Goal: Task Accomplishment & Management: Use online tool/utility

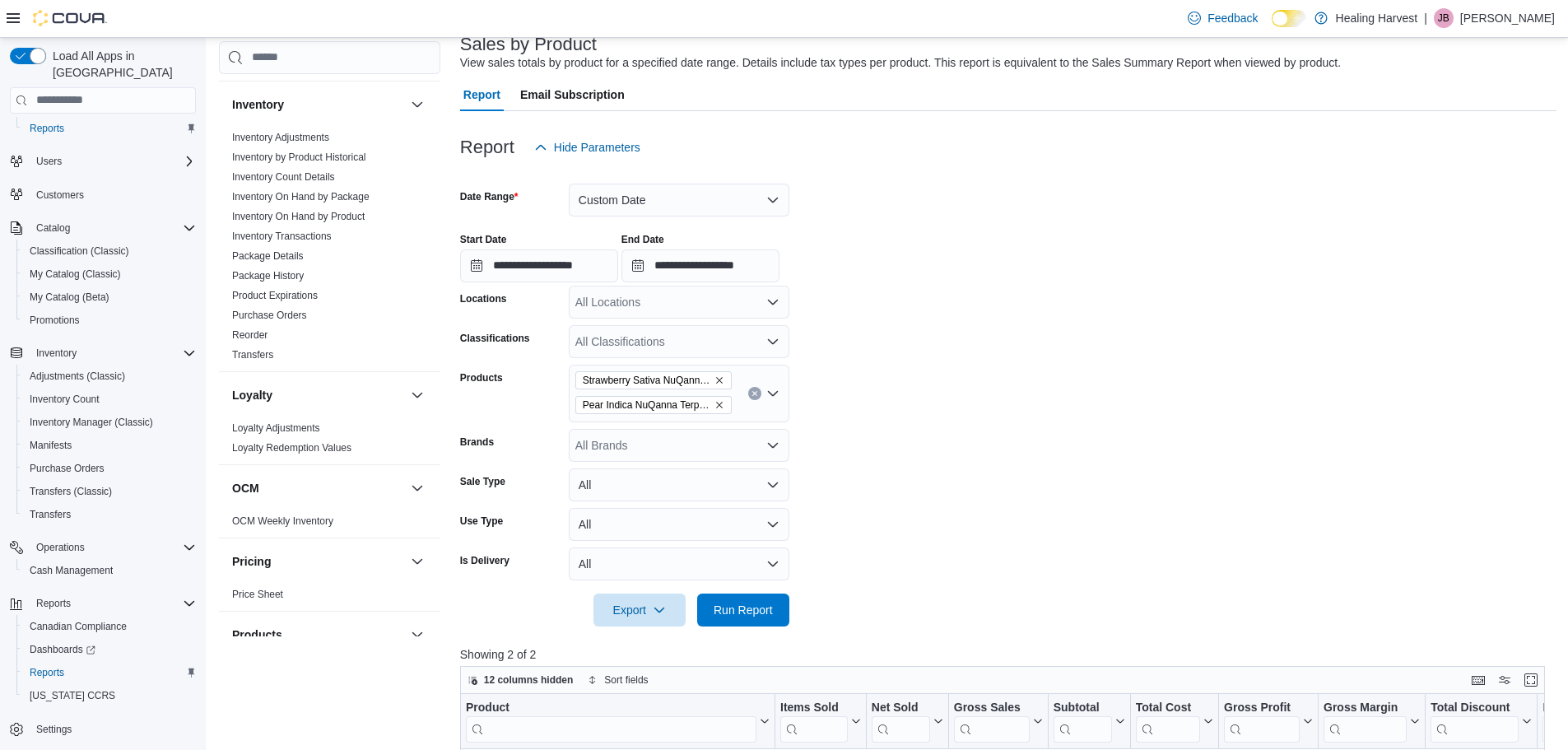
scroll to position [522, 0]
click at [250, 352] on link "Transfers" at bounding box center [253, 350] width 41 height 12
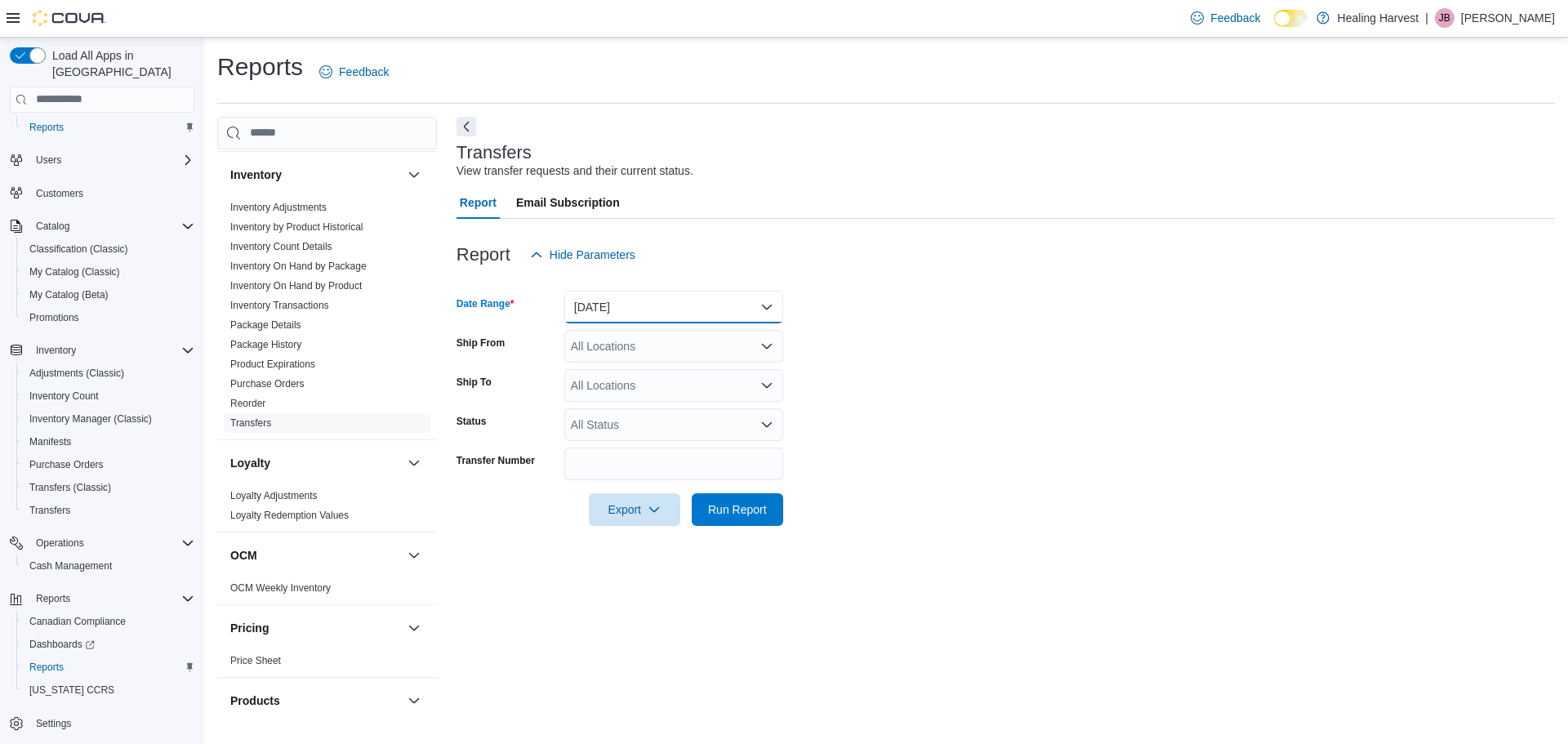
click at [606, 305] on button "[DATE]" at bounding box center [674, 306] width 218 height 32
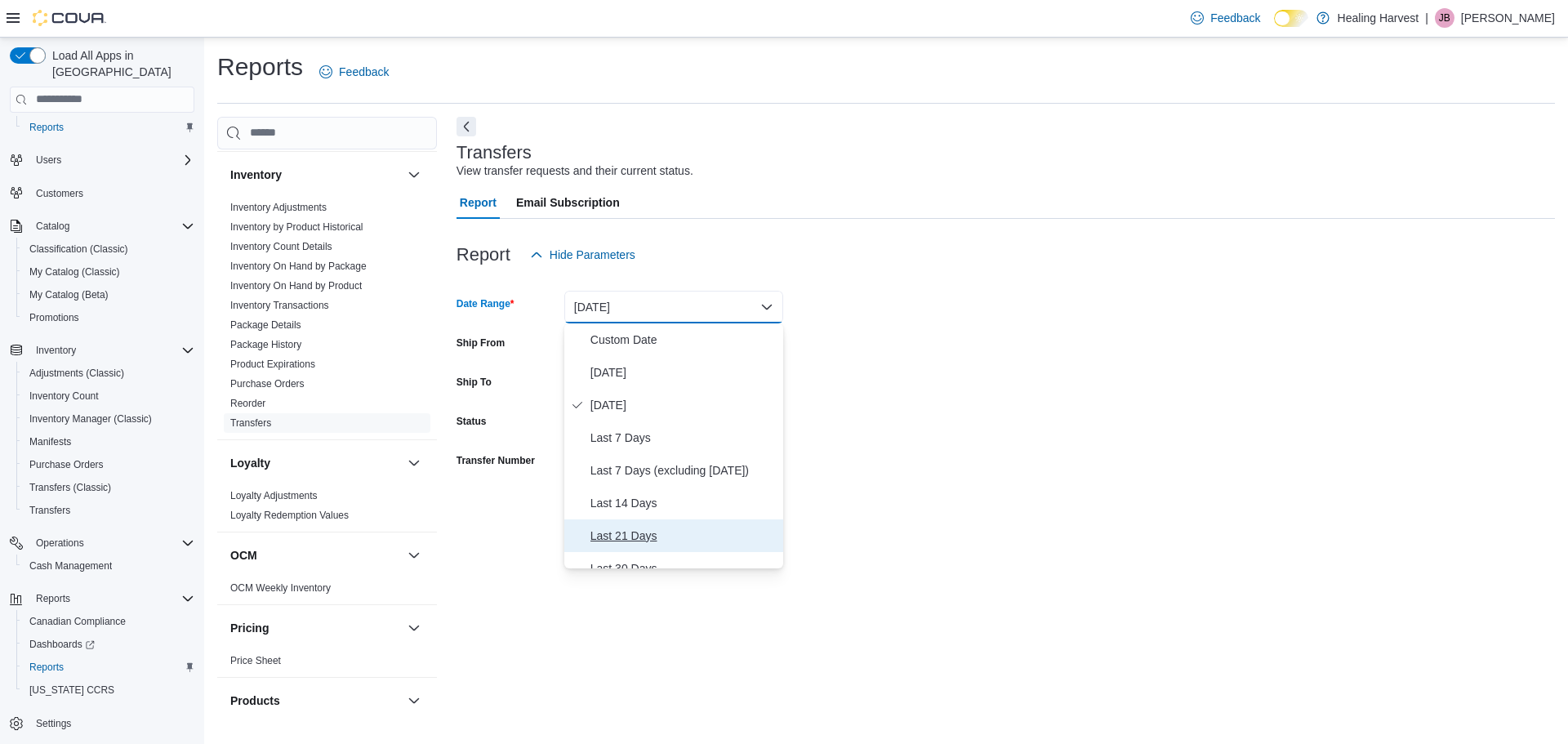
click at [615, 534] on span "Last 21 Days" at bounding box center [683, 535] width 186 height 20
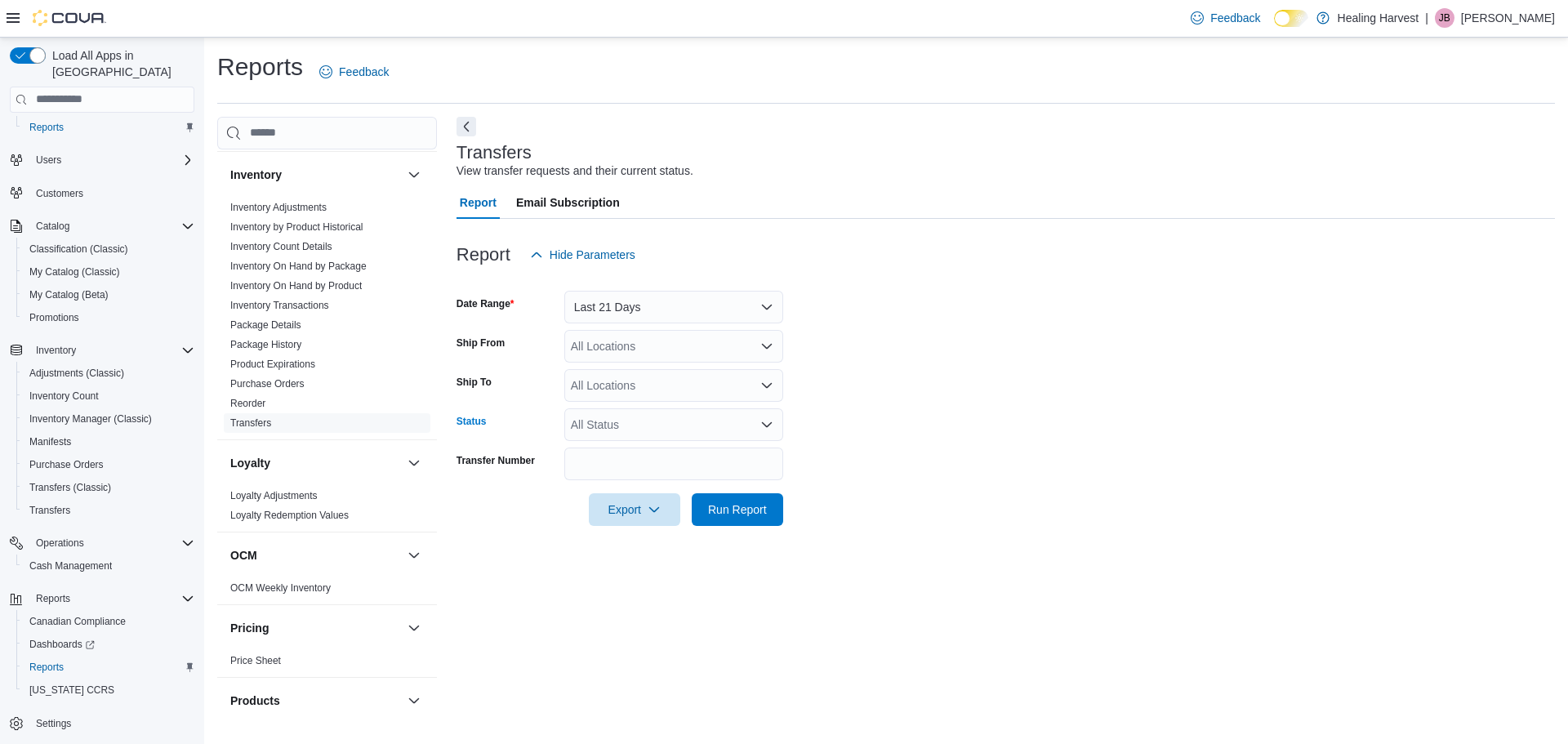
click at [596, 425] on div "All Status" at bounding box center [674, 424] width 218 height 32
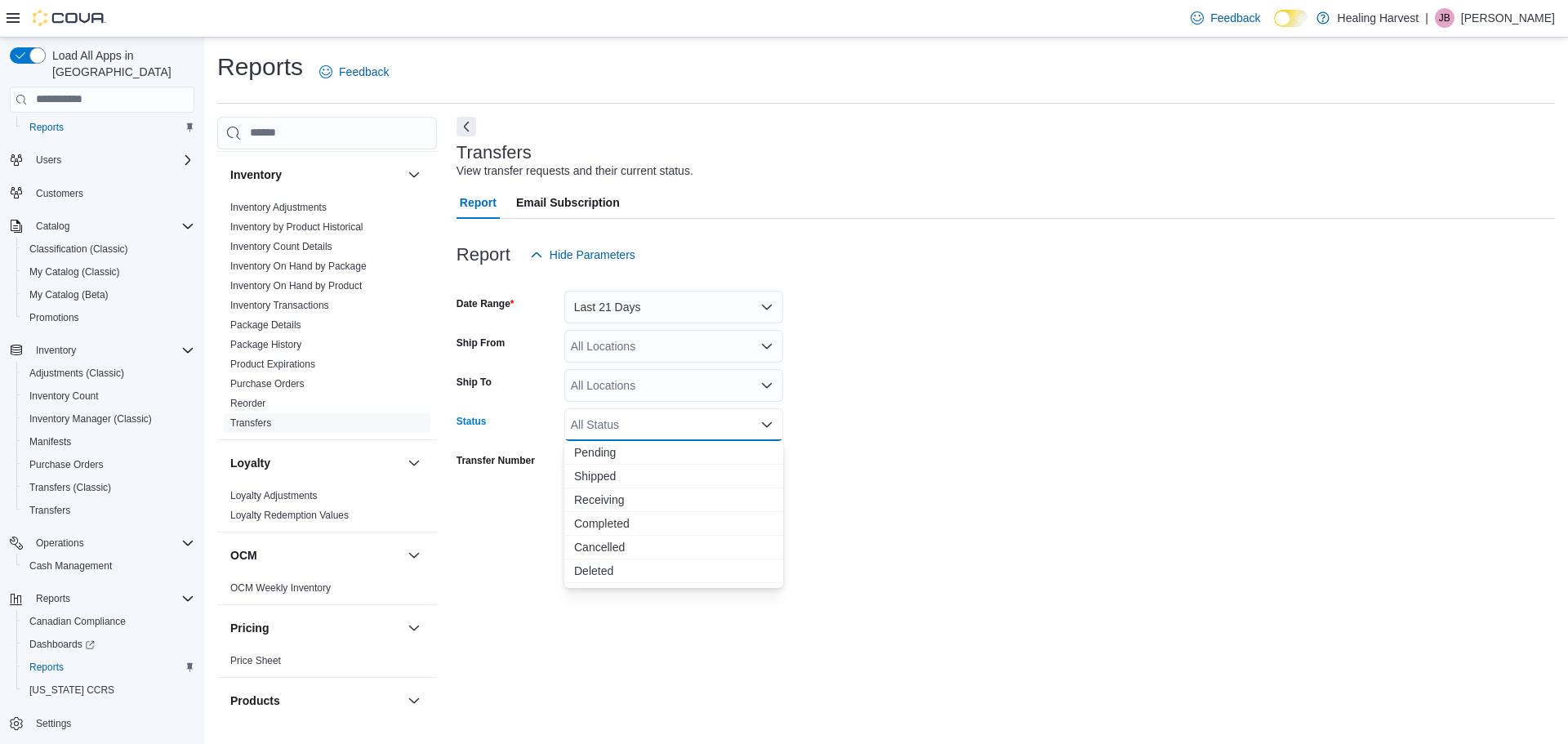
click at [603, 424] on div "All Status Combo box. Selected. Combo box input. All Status. Type some text or,…" at bounding box center [674, 424] width 218 height 32
click at [546, 429] on div "Status" at bounding box center [507, 424] width 101 height 32
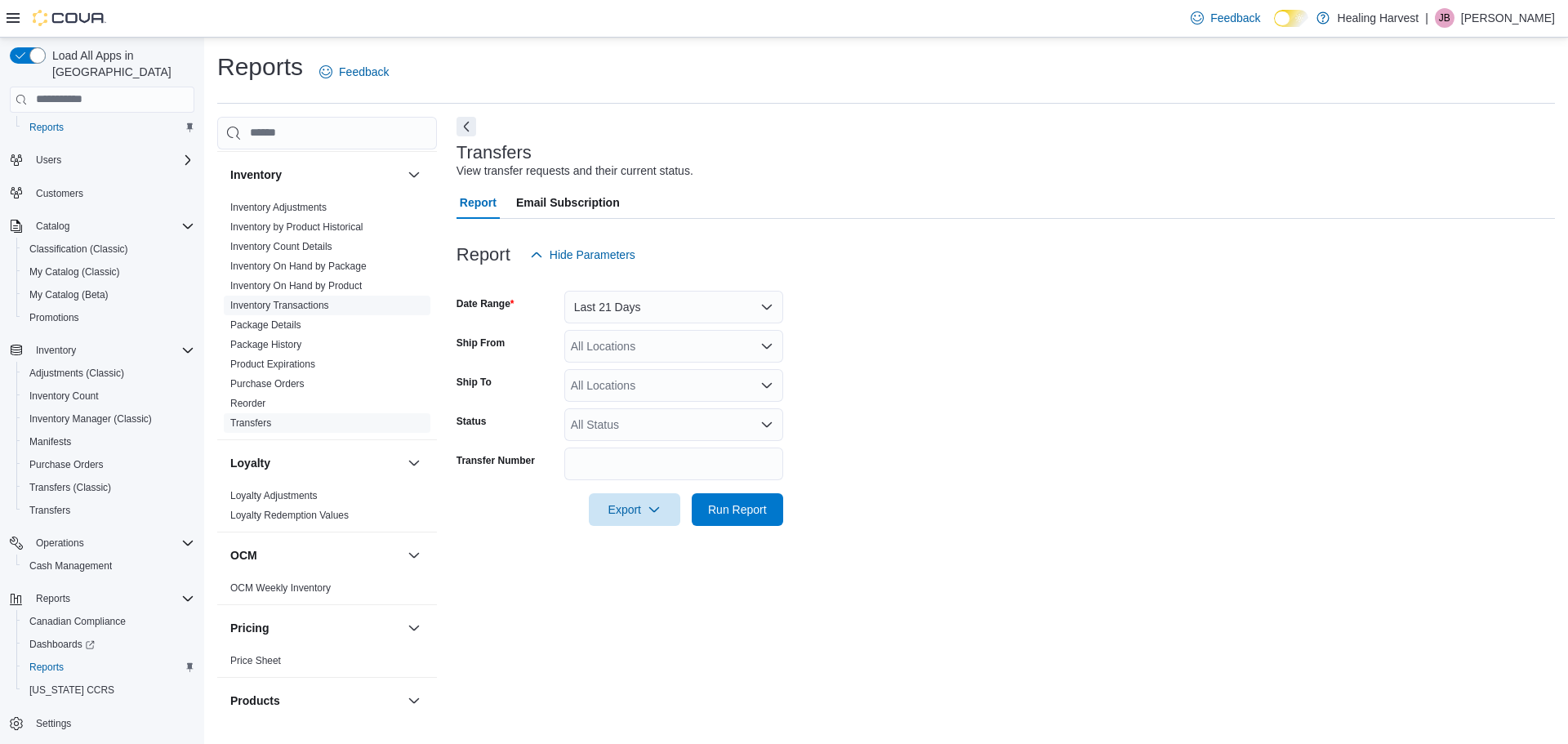
click at [259, 304] on link "Inventory Transactions" at bounding box center [279, 305] width 98 height 12
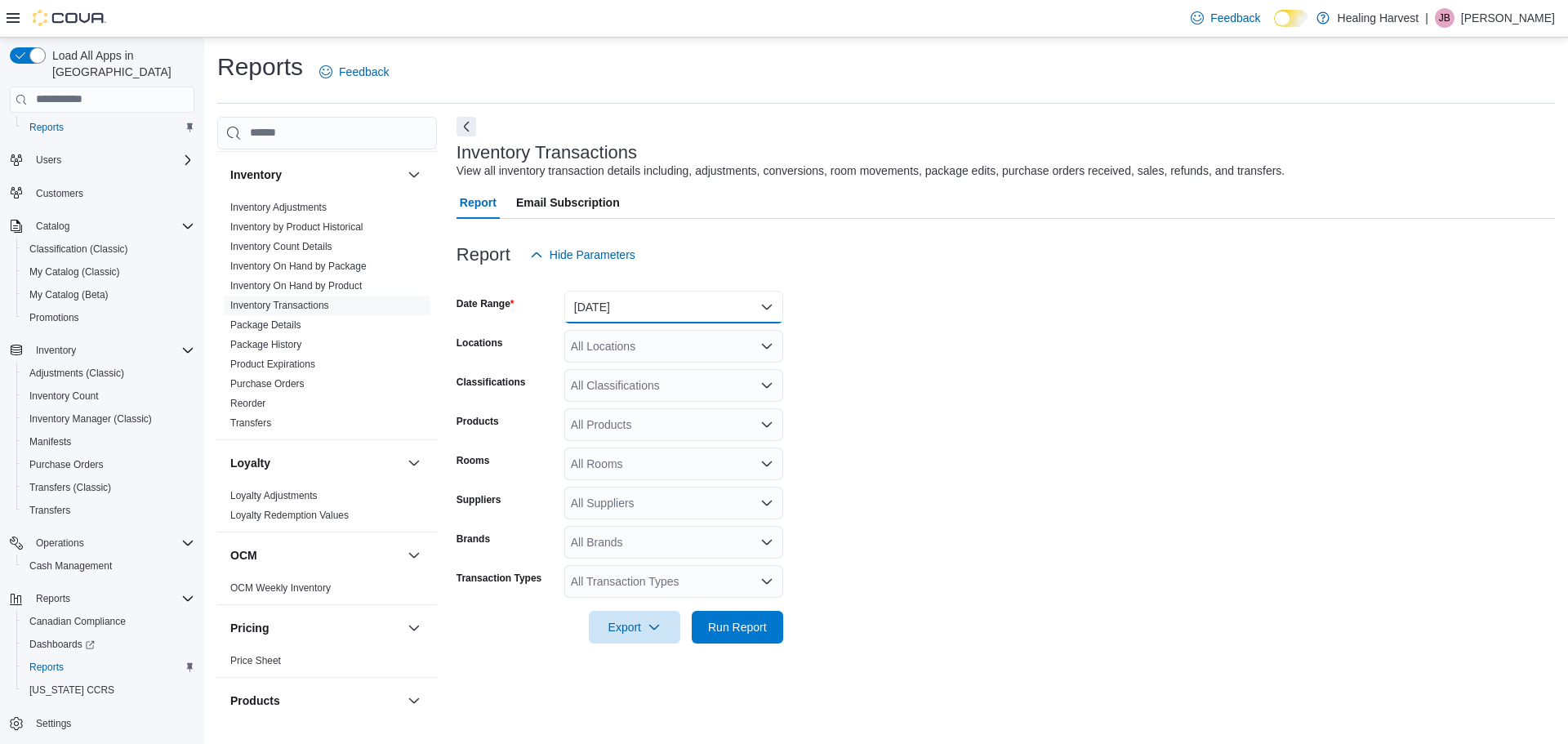
click at [623, 305] on button "[DATE]" at bounding box center [674, 306] width 218 height 32
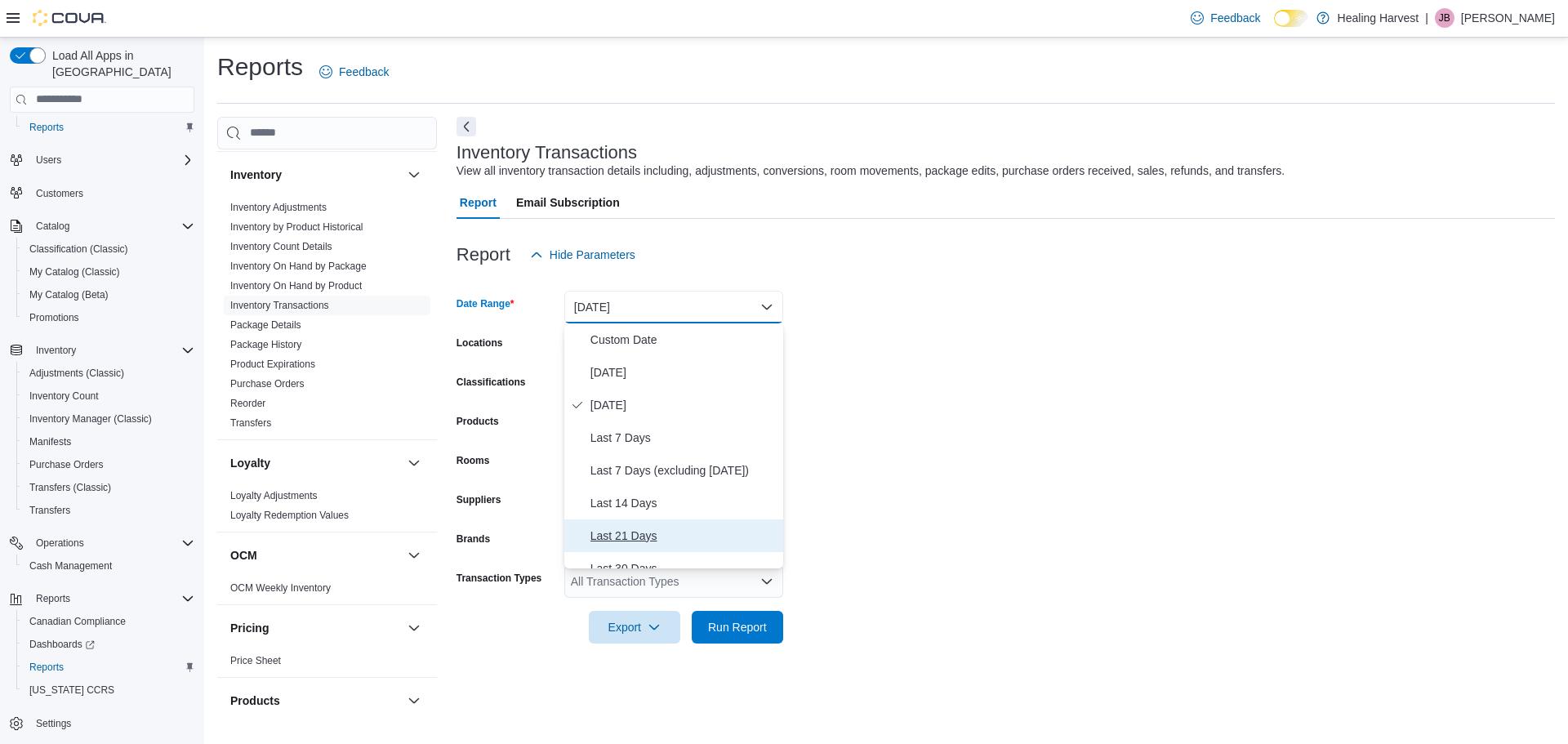
click at [632, 529] on span "Last 21 Days" at bounding box center [683, 535] width 186 height 20
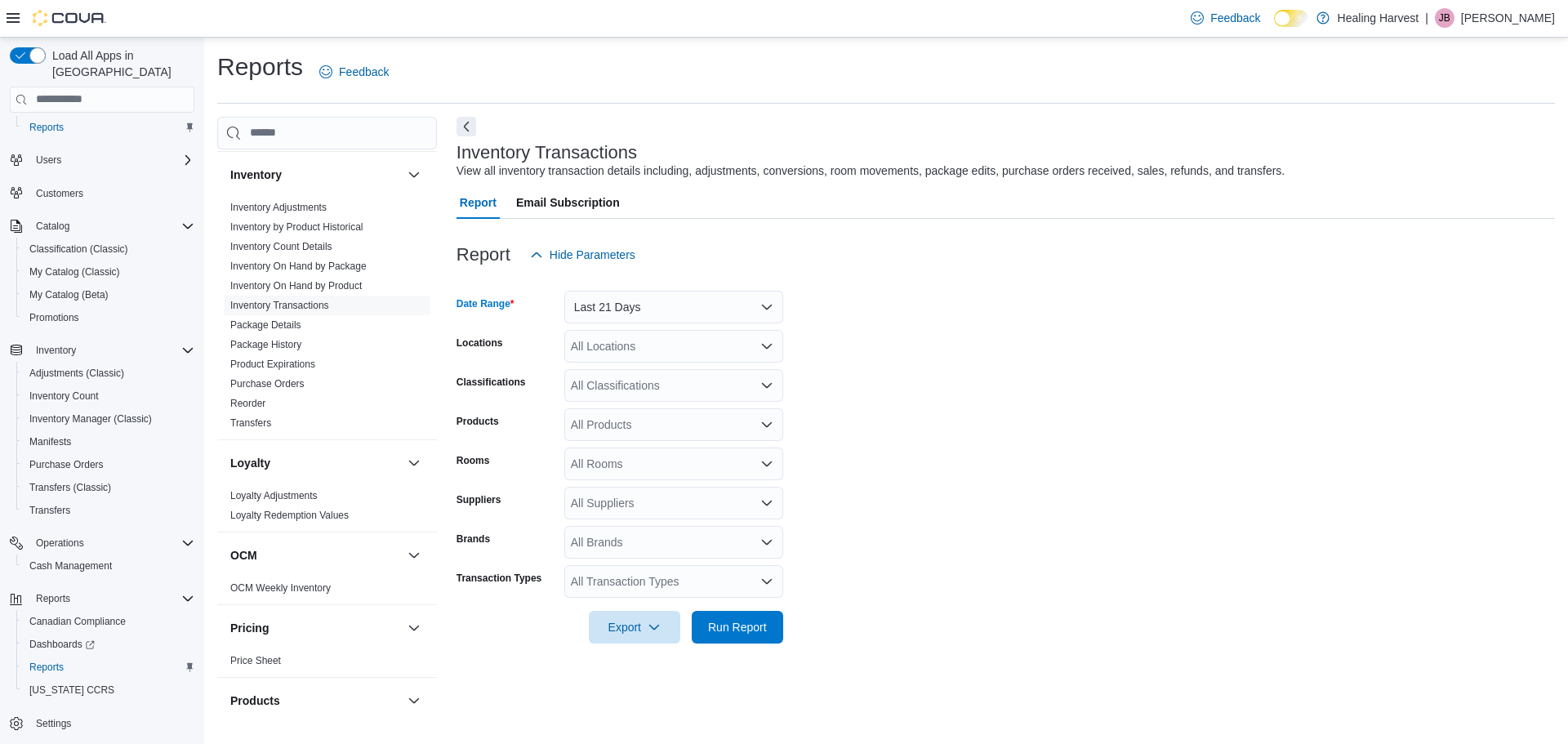
click at [598, 419] on div "All Products" at bounding box center [674, 424] width 218 height 32
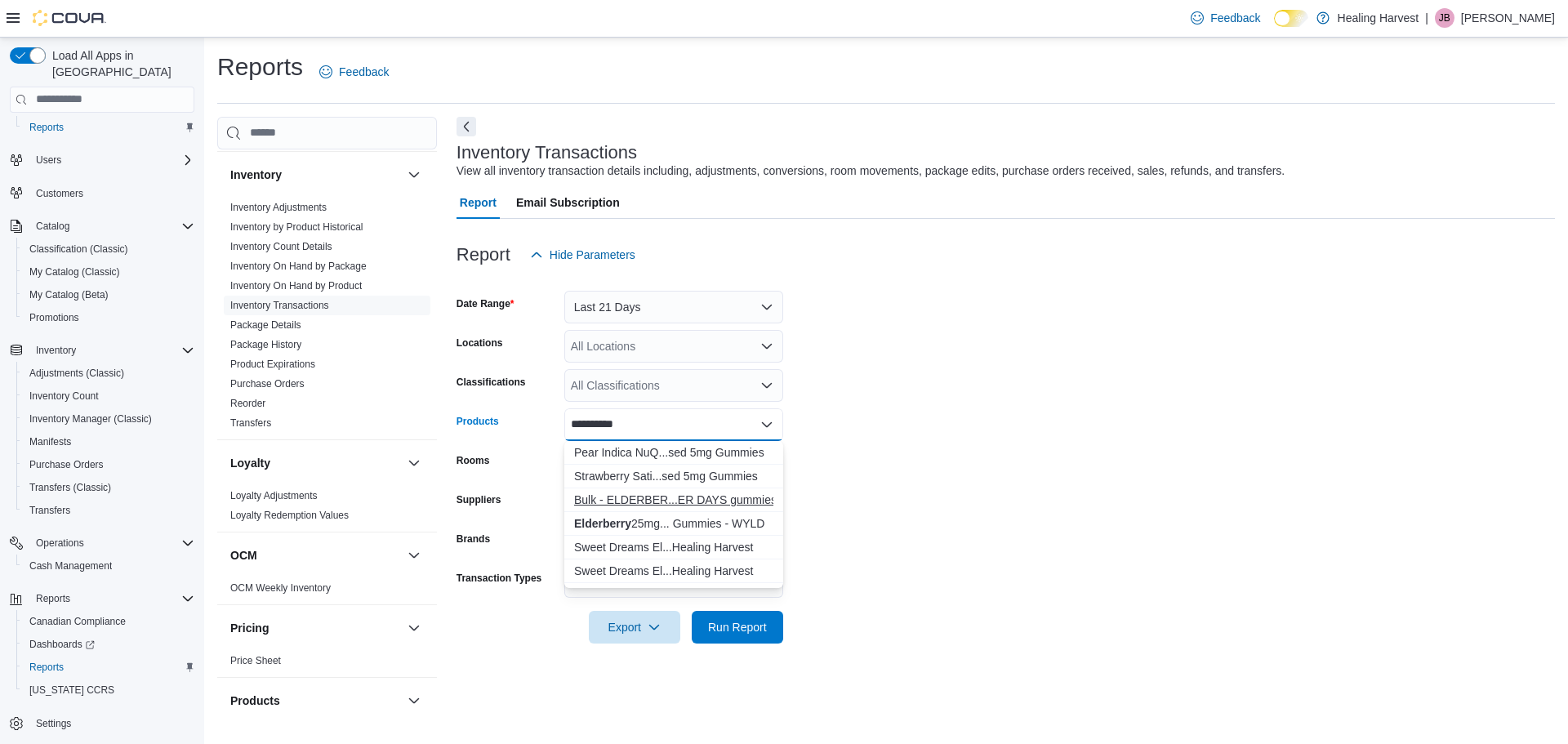
type input "**********"
click at [670, 500] on div "Bulk - ELDERBER...ER DAYS gummies" at bounding box center [674, 499] width 199 height 17
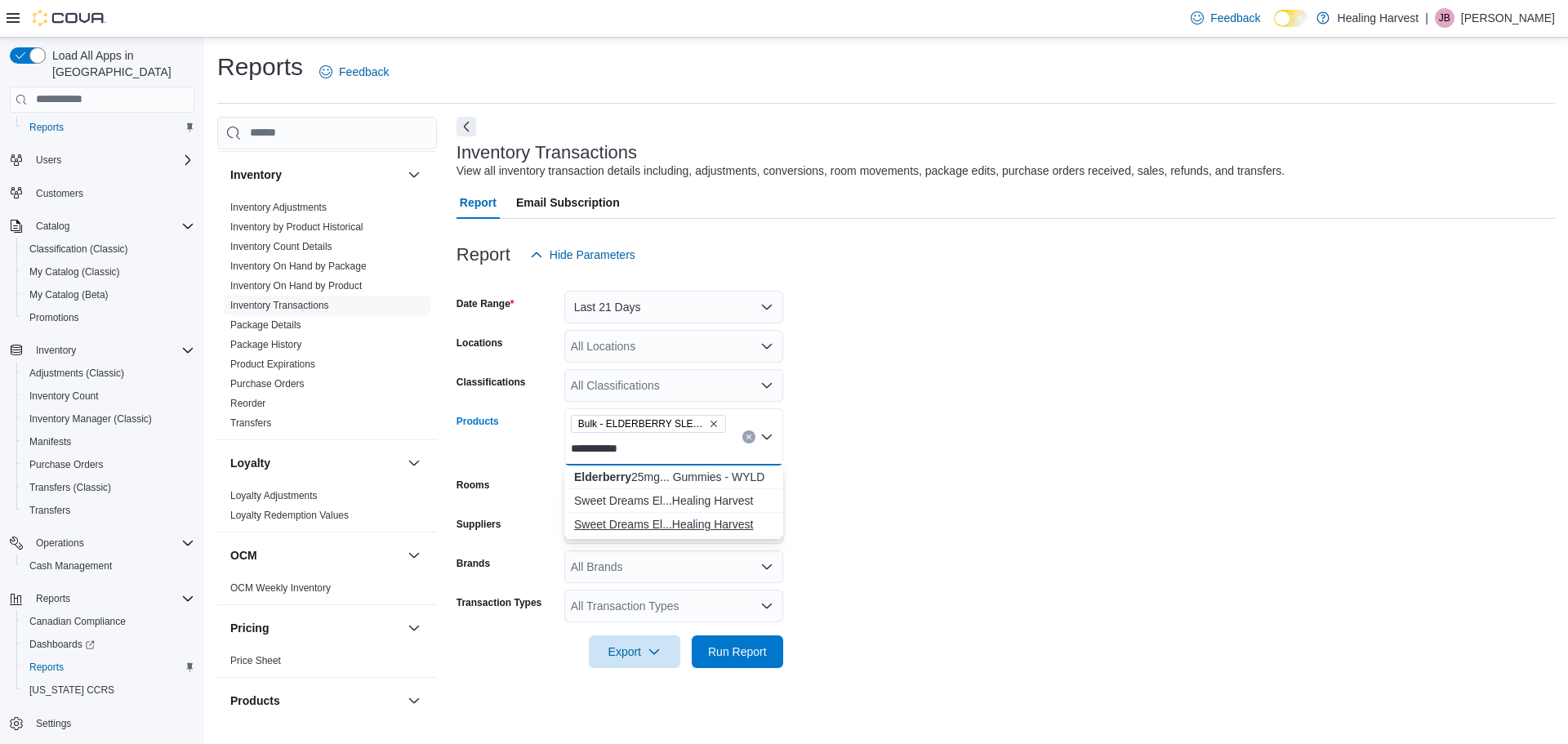
type input "**********"
click at [632, 528] on div "Sweet Dreams El...Healing Harvest" at bounding box center [674, 524] width 199 height 17
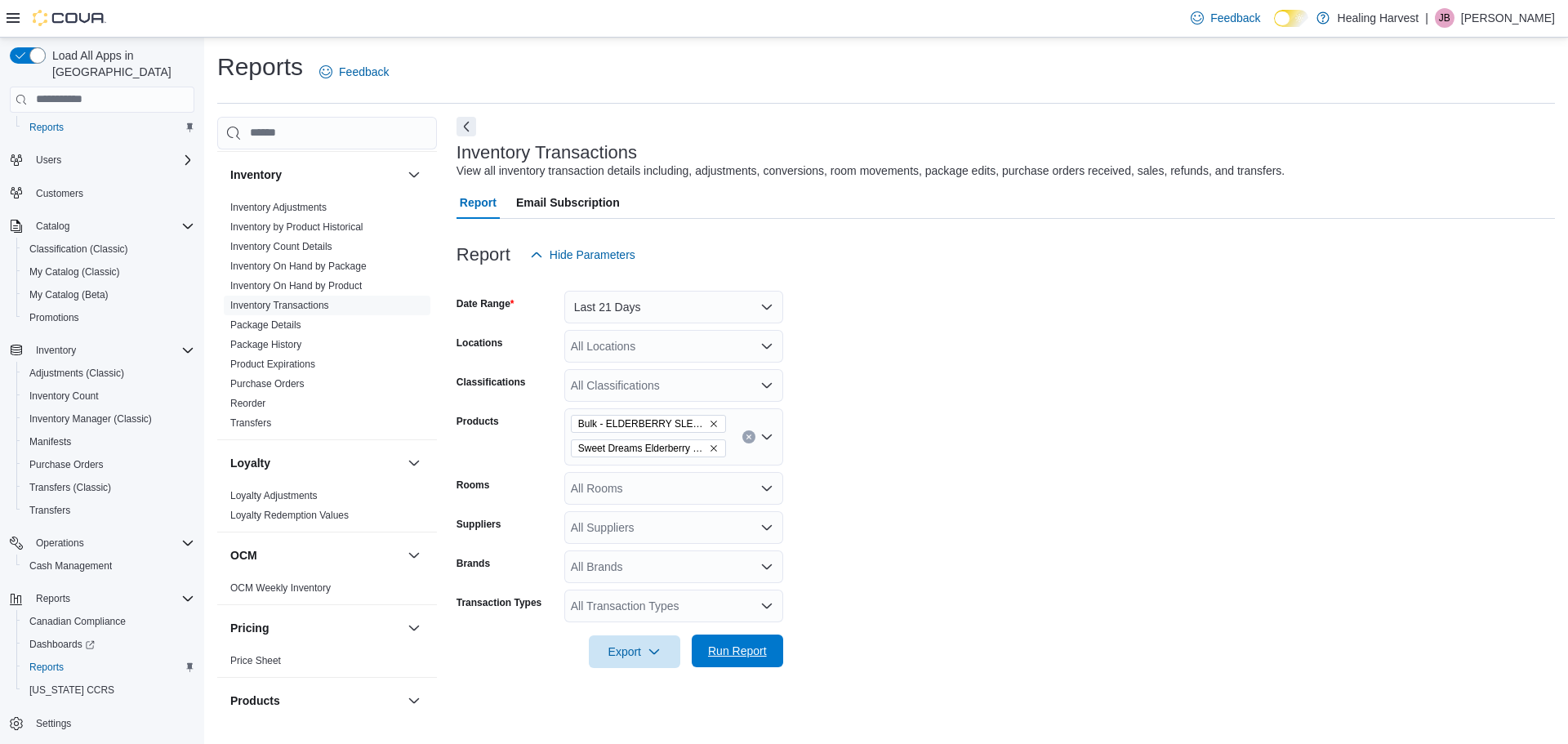
click at [751, 650] on span "Run Report" at bounding box center [737, 650] width 59 height 17
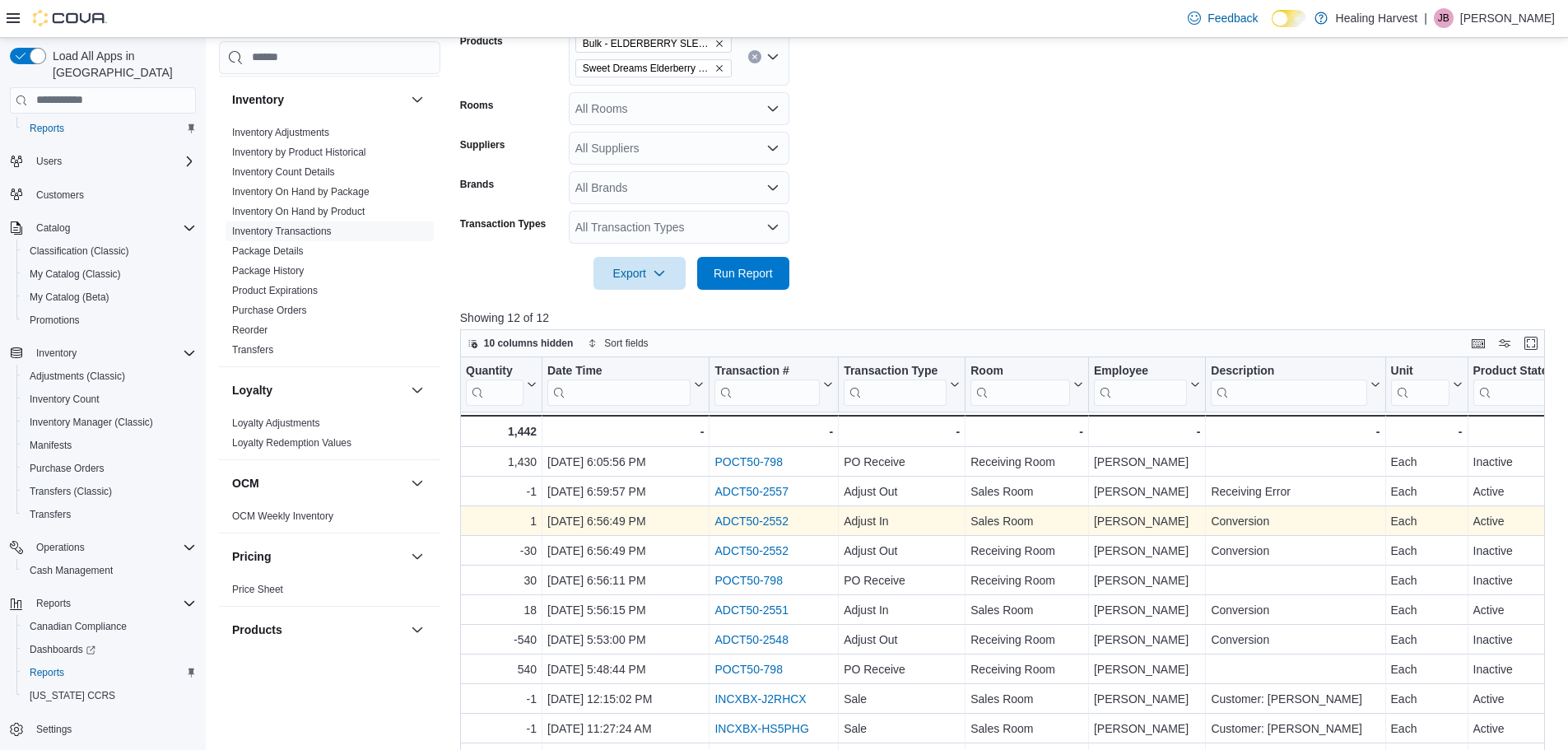
scroll to position [384, 0]
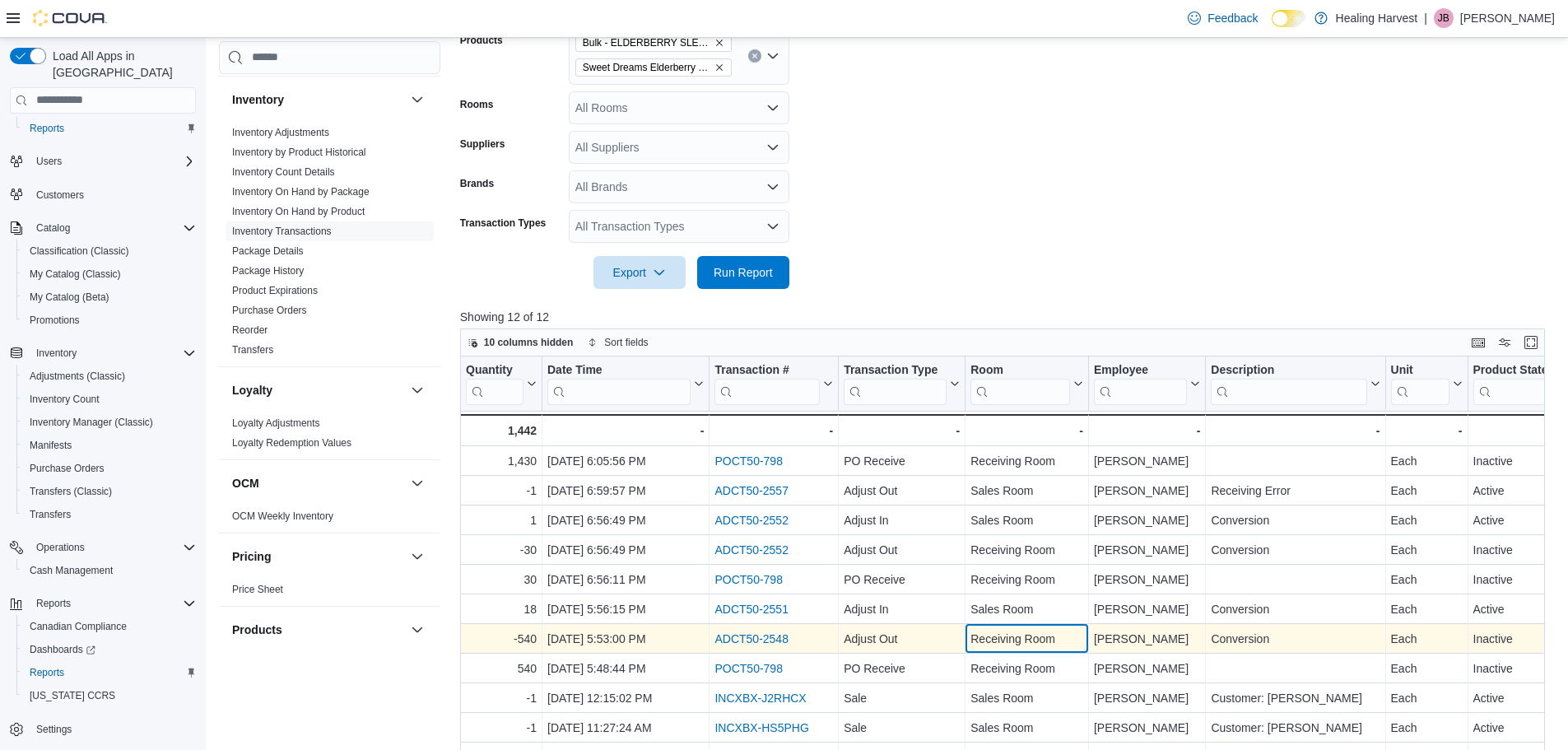
click at [1026, 641] on div "Receiving Room" at bounding box center [1026, 639] width 113 height 20
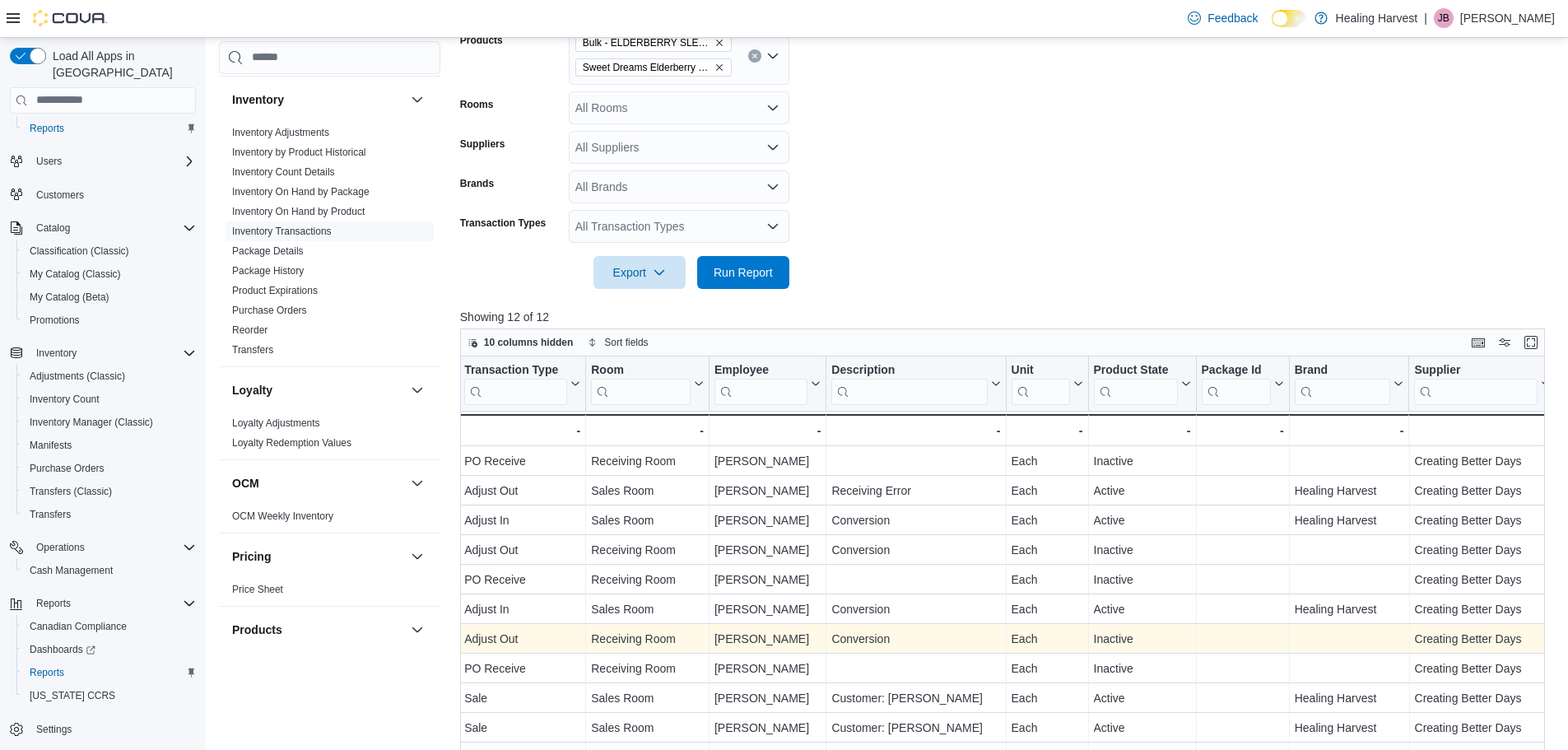
scroll to position [0, 611]
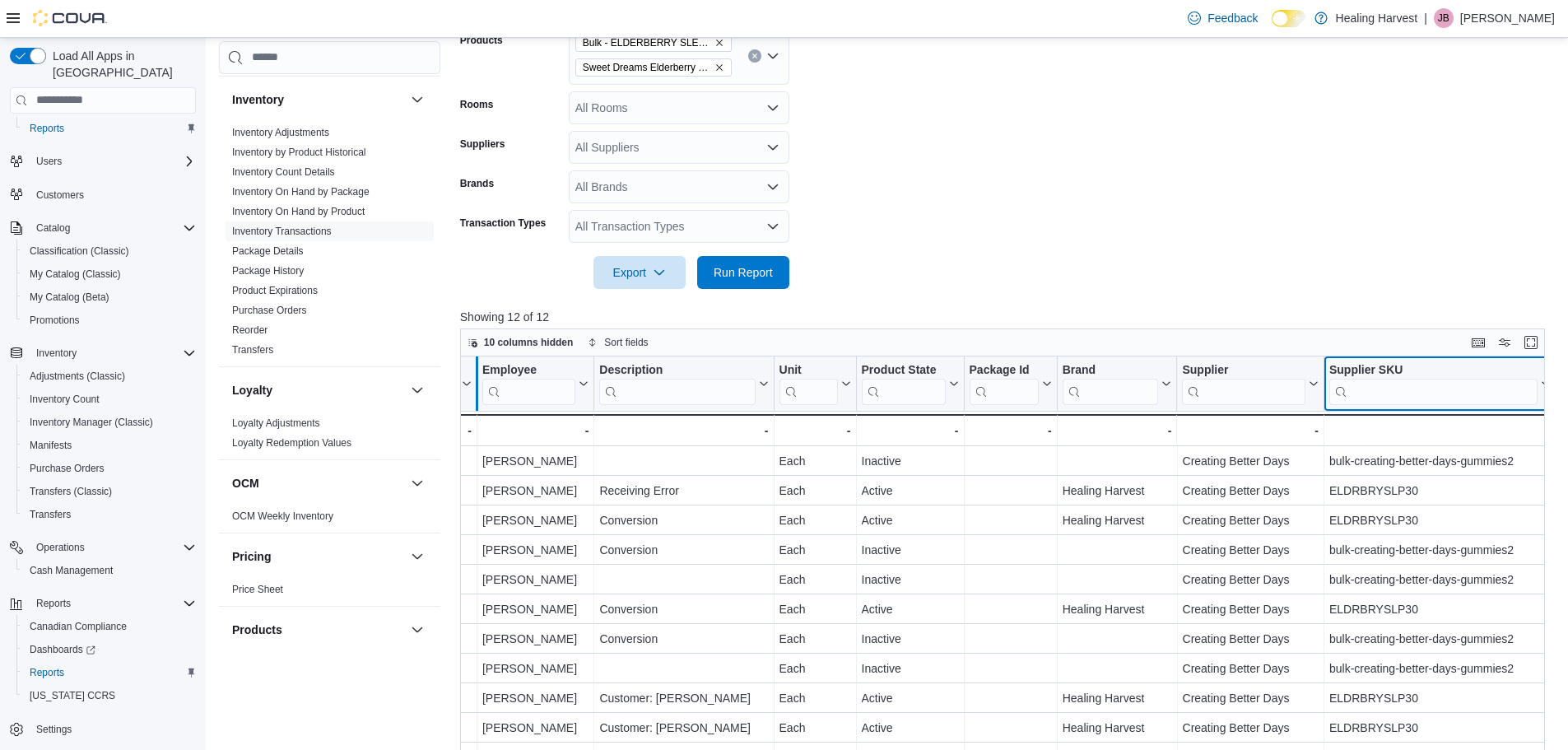
drag, startPoint x: 1425, startPoint y: 367, endPoint x: 474, endPoint y: 370, distance: 951.0
click at [477, 371] on div "Quantity Click to view column header actions Date Time Click to view column hea…" at bounding box center [702, 401] width 1708 height 89
click at [522, 345] on span "10 columns hidden" at bounding box center [528, 342] width 89 height 13
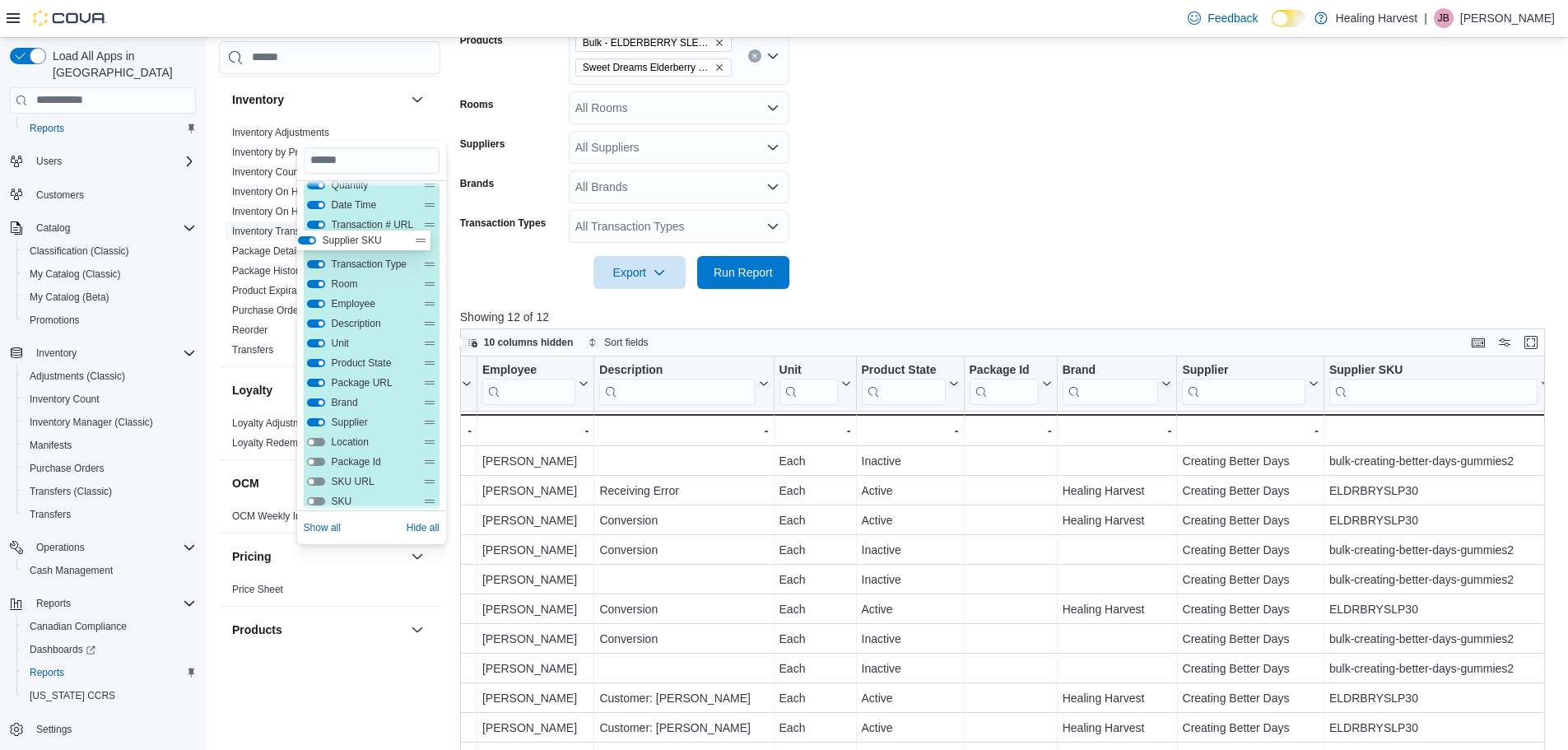
scroll to position [0, 0]
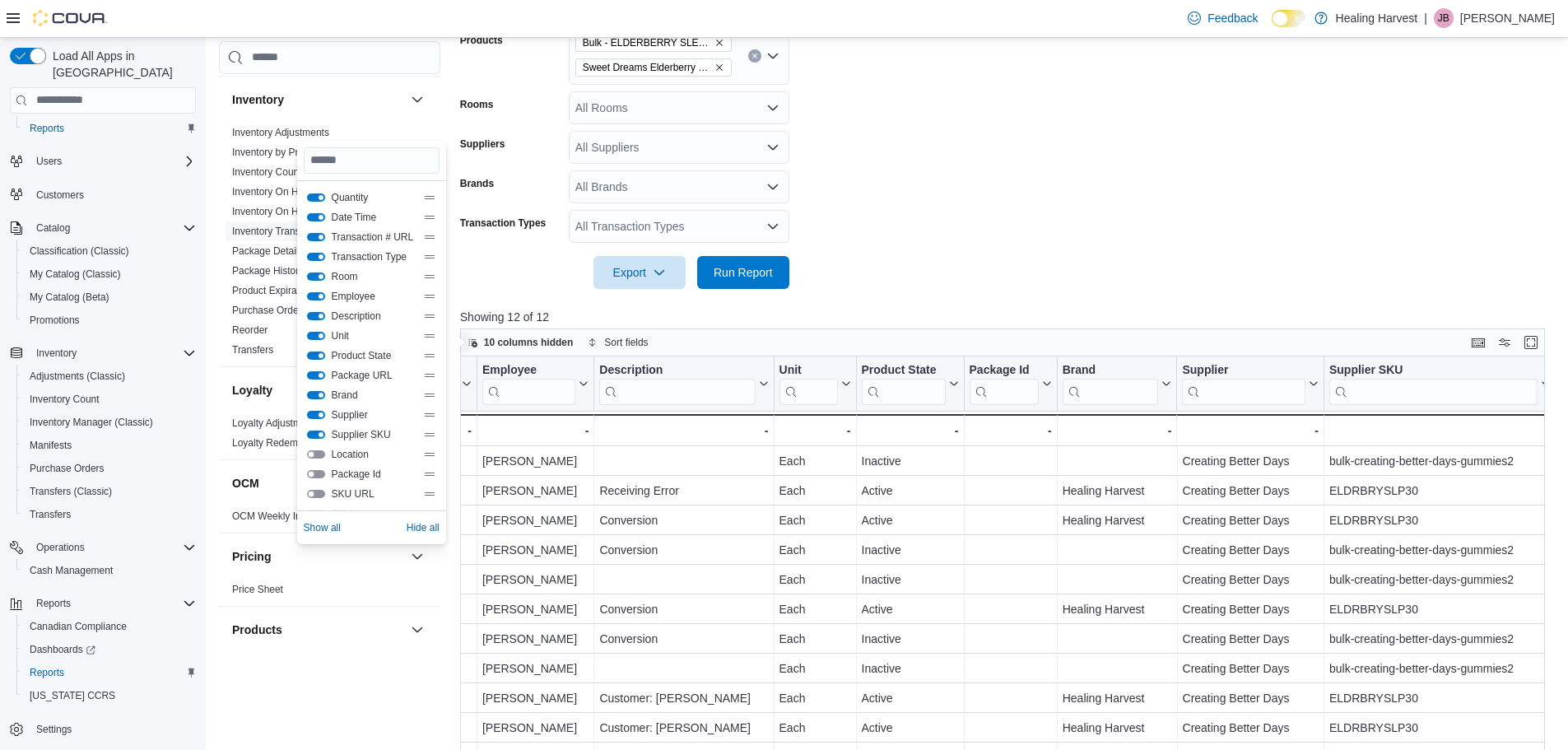
drag, startPoint x: 347, startPoint y: 199, endPoint x: 300, endPoint y: 600, distance: 403.7
click at [288, 606] on div "Products Catalog Export Products to Archive" at bounding box center [329, 652] width 221 height 93
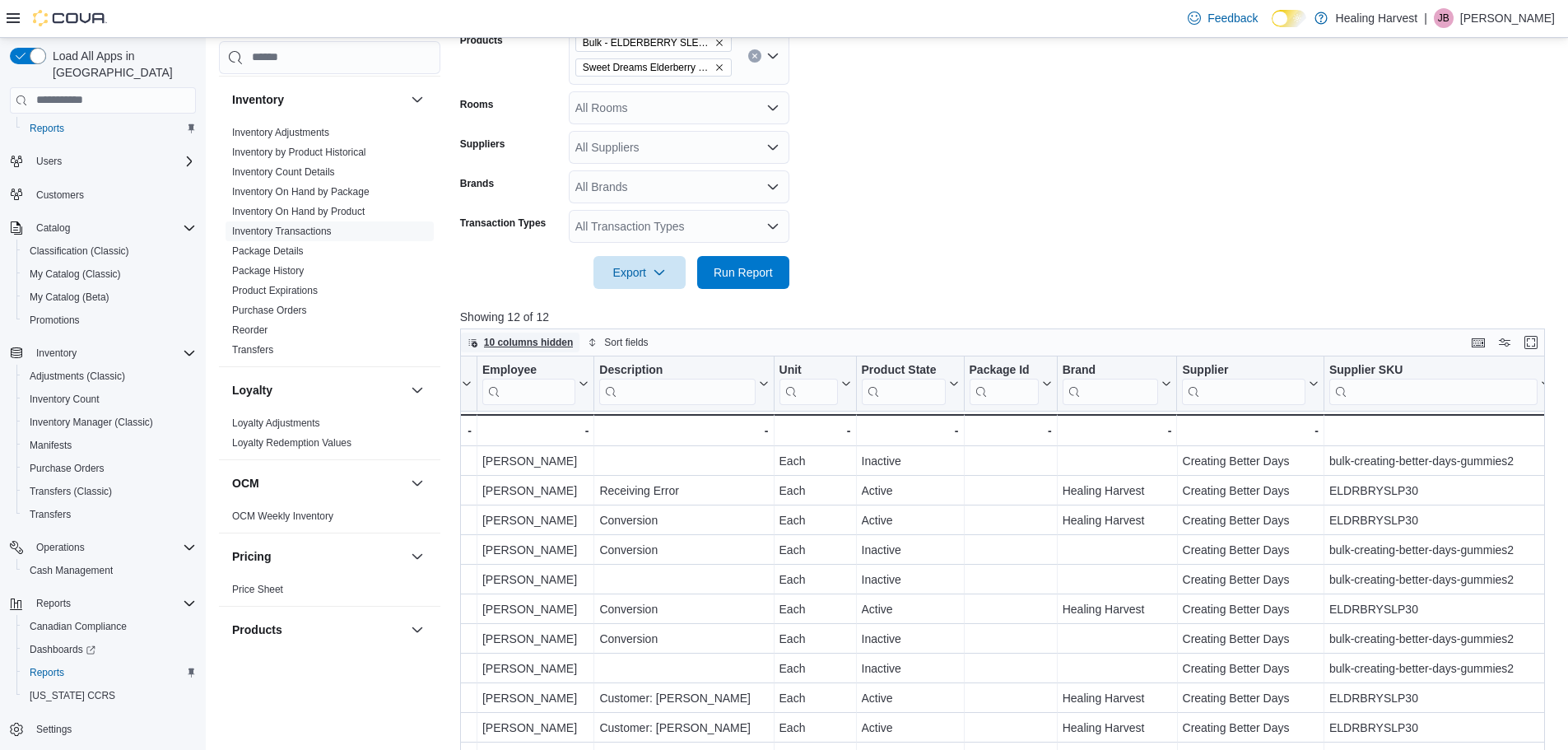
click at [537, 345] on span "10 columns hidden" at bounding box center [528, 342] width 89 height 13
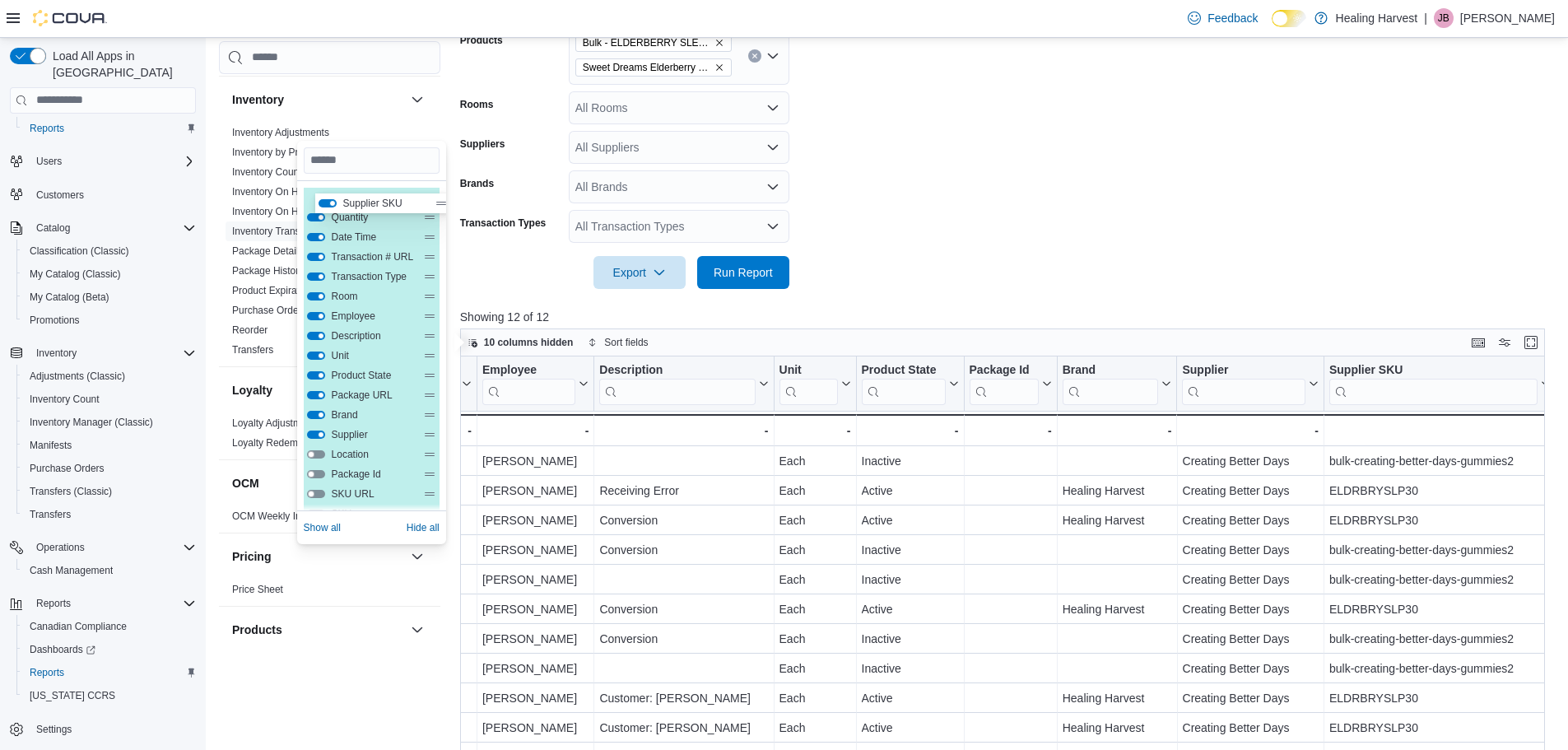
drag, startPoint x: 430, startPoint y: 433, endPoint x: 441, endPoint y: 199, distance: 234.3
click at [441, 199] on div "Quantity Date Time Transaction # URL Transaction Type Room Employee Description…" at bounding box center [372, 345] width 149 height 329
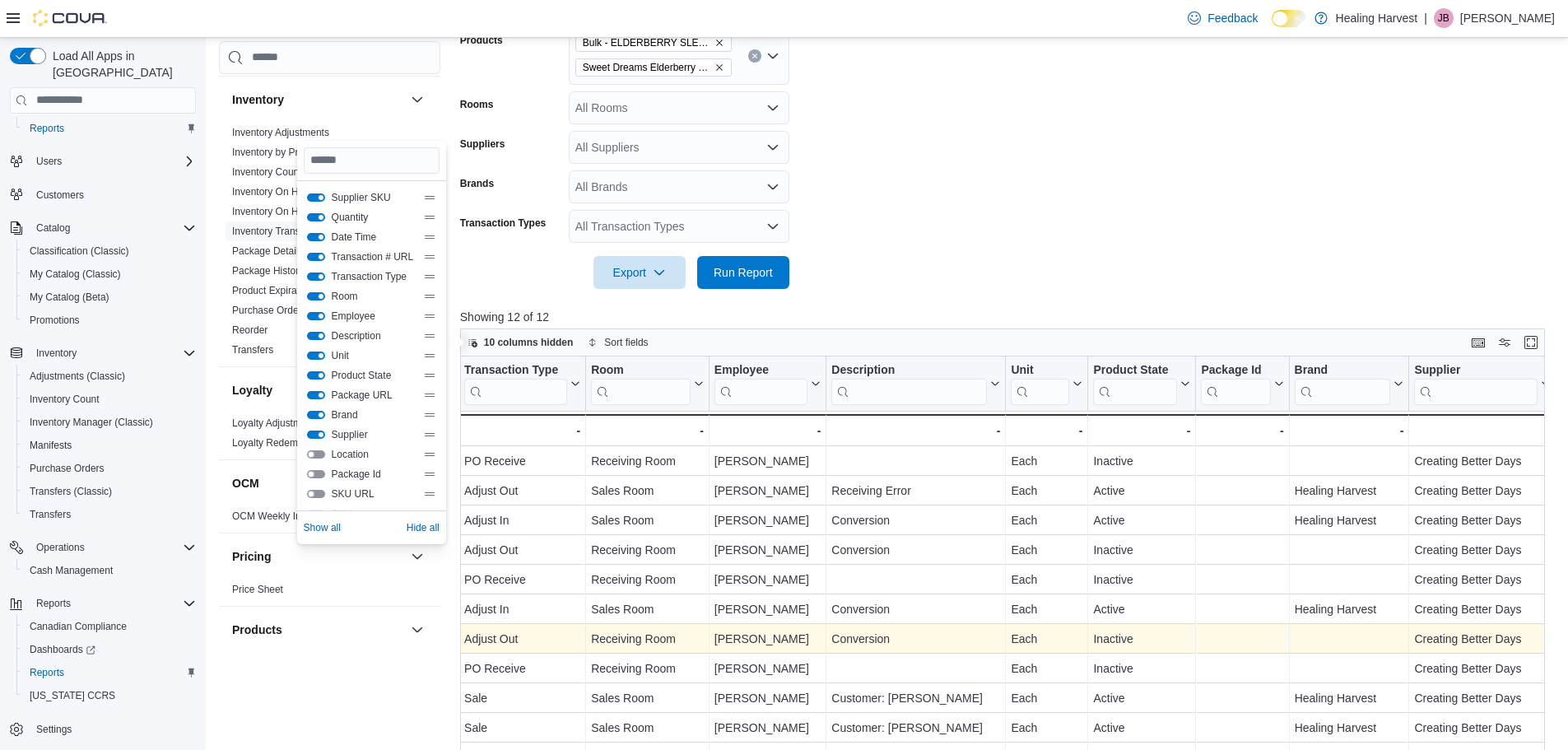
scroll to position [0, 611]
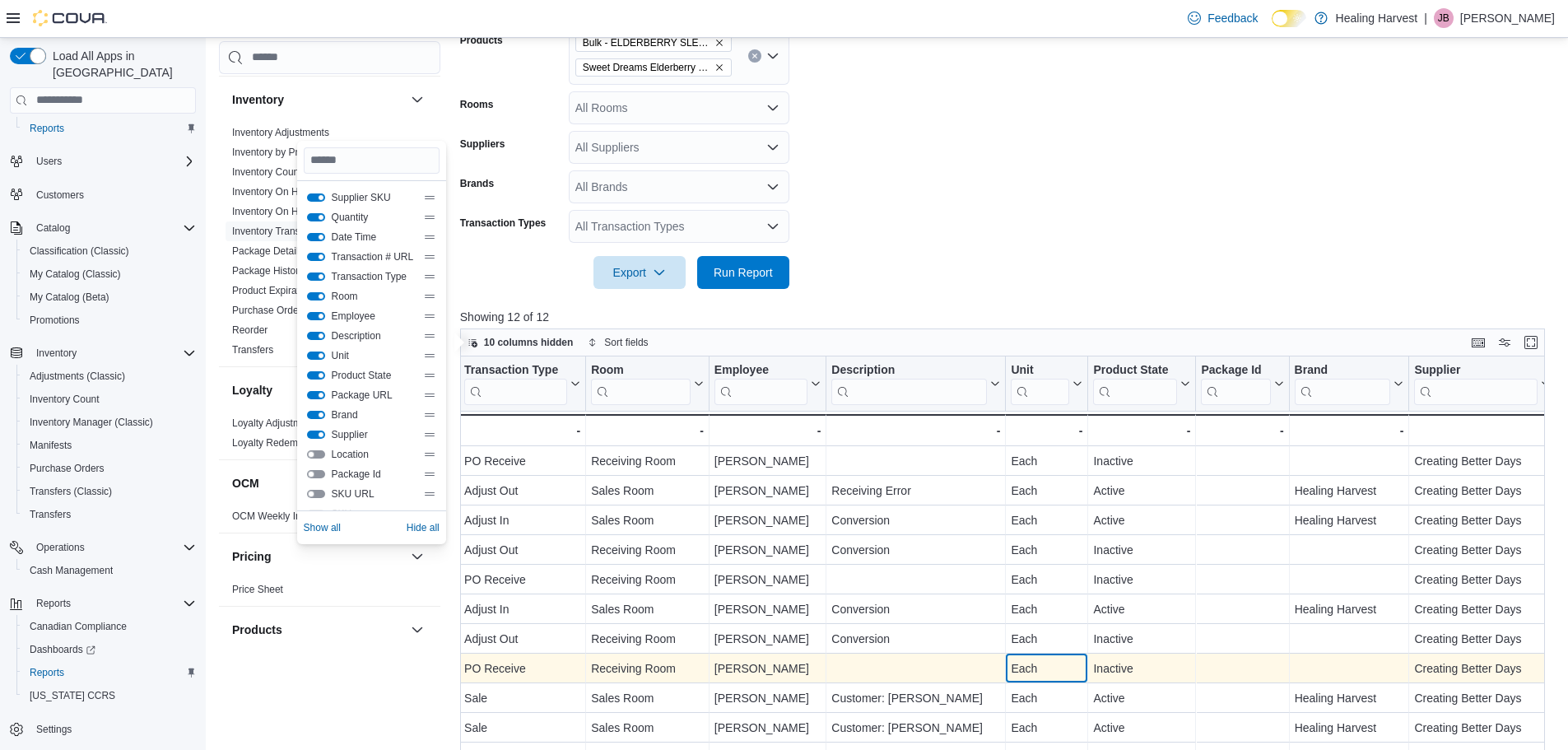
click at [1055, 662] on div "POCT50-798 - Transaction # URL, column 4, row 8 PO Receive - Transaction Type, …" at bounding box center [702, 668] width 1708 height 29
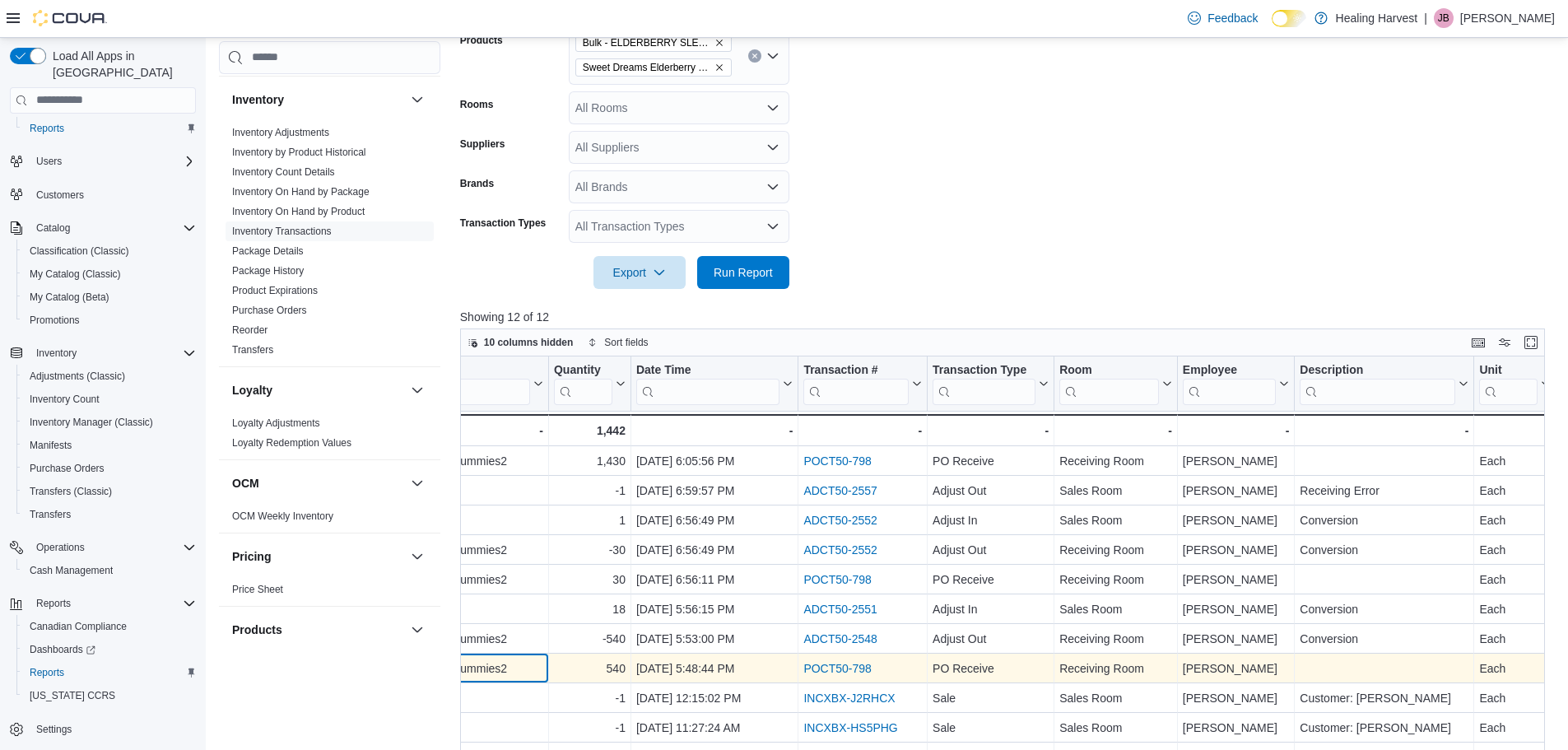
scroll to position [0, 0]
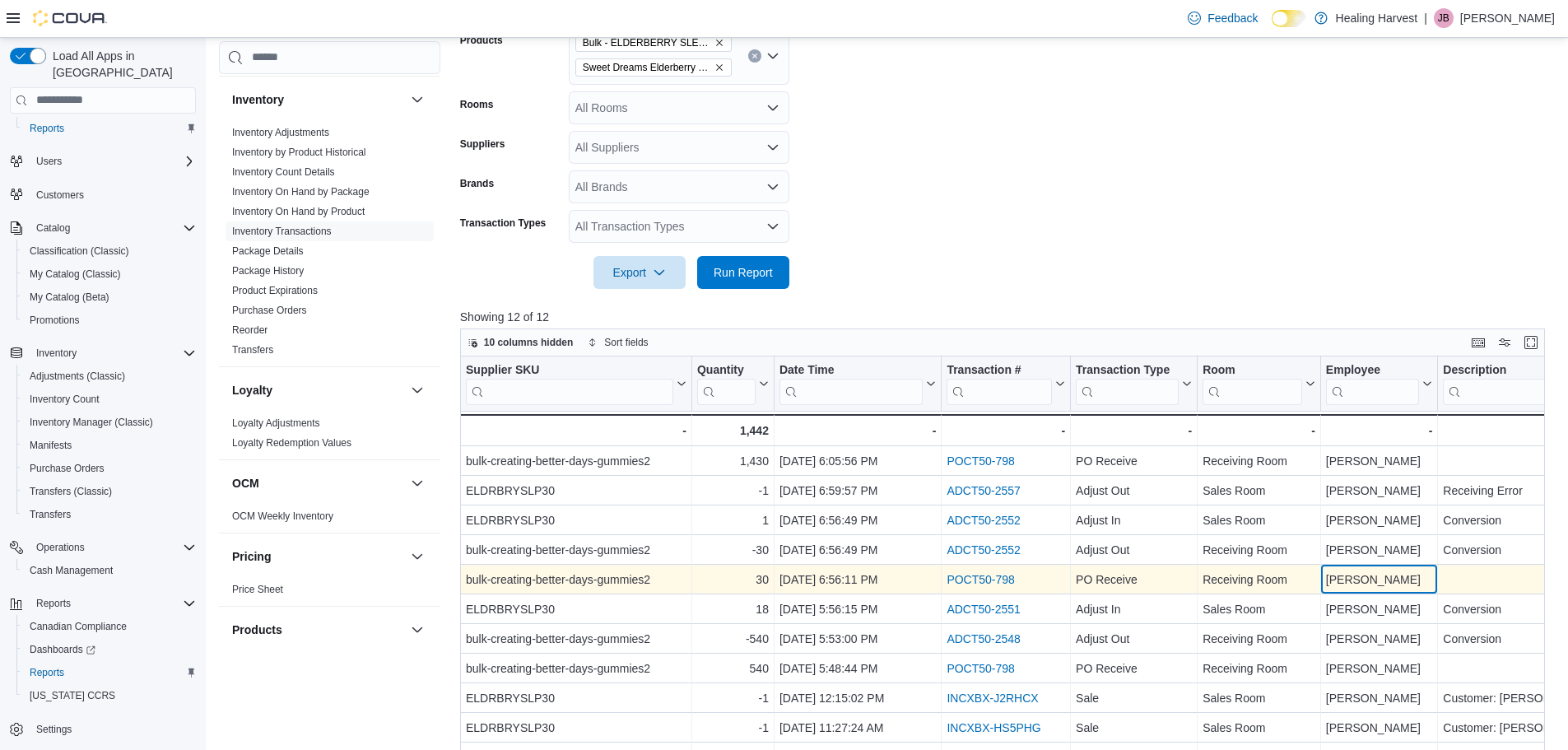
click at [1436, 581] on div "[PERSON_NAME] - Employee, column 7, row 5" at bounding box center [1379, 579] width 117 height 29
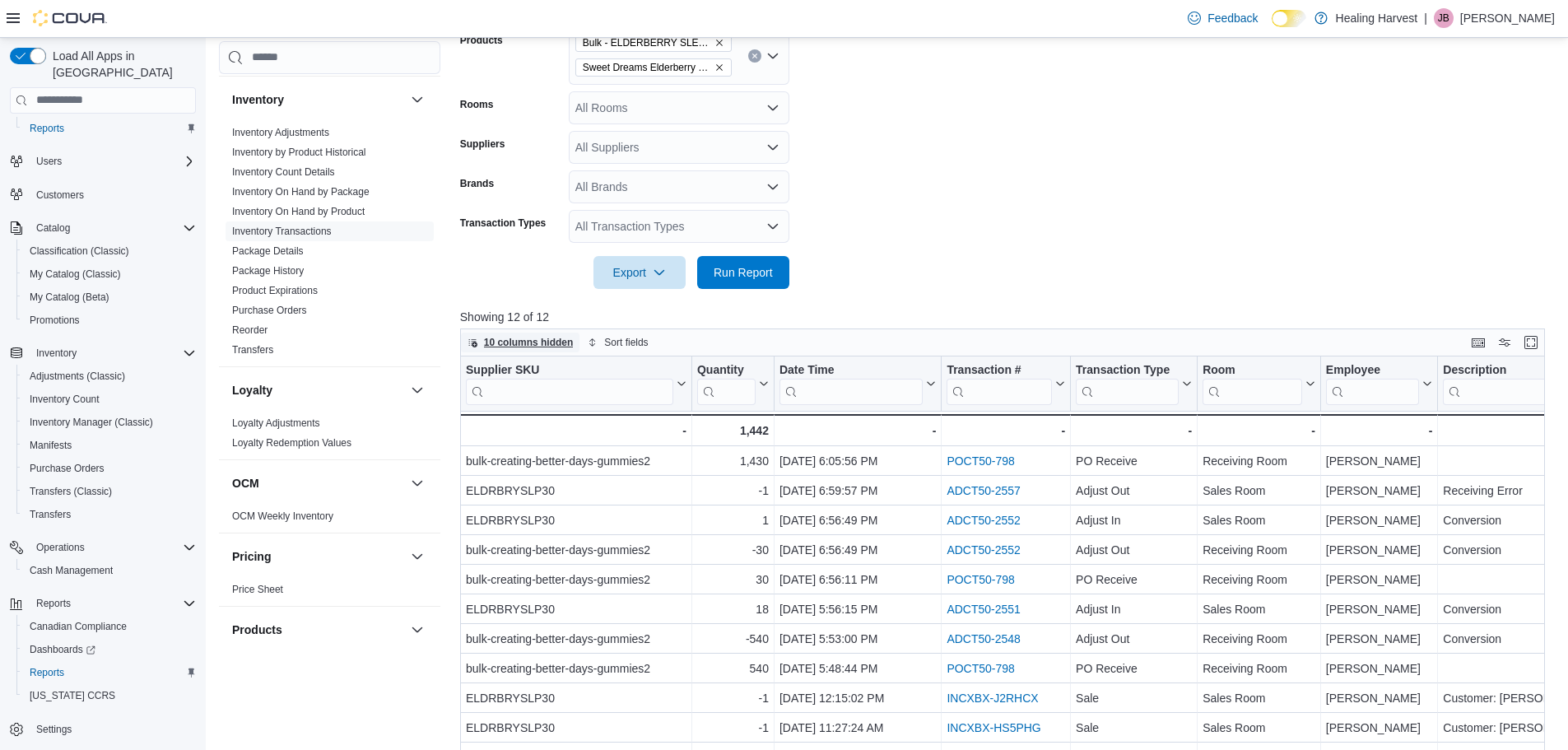
click at [510, 344] on span "10 columns hidden" at bounding box center [528, 342] width 89 height 13
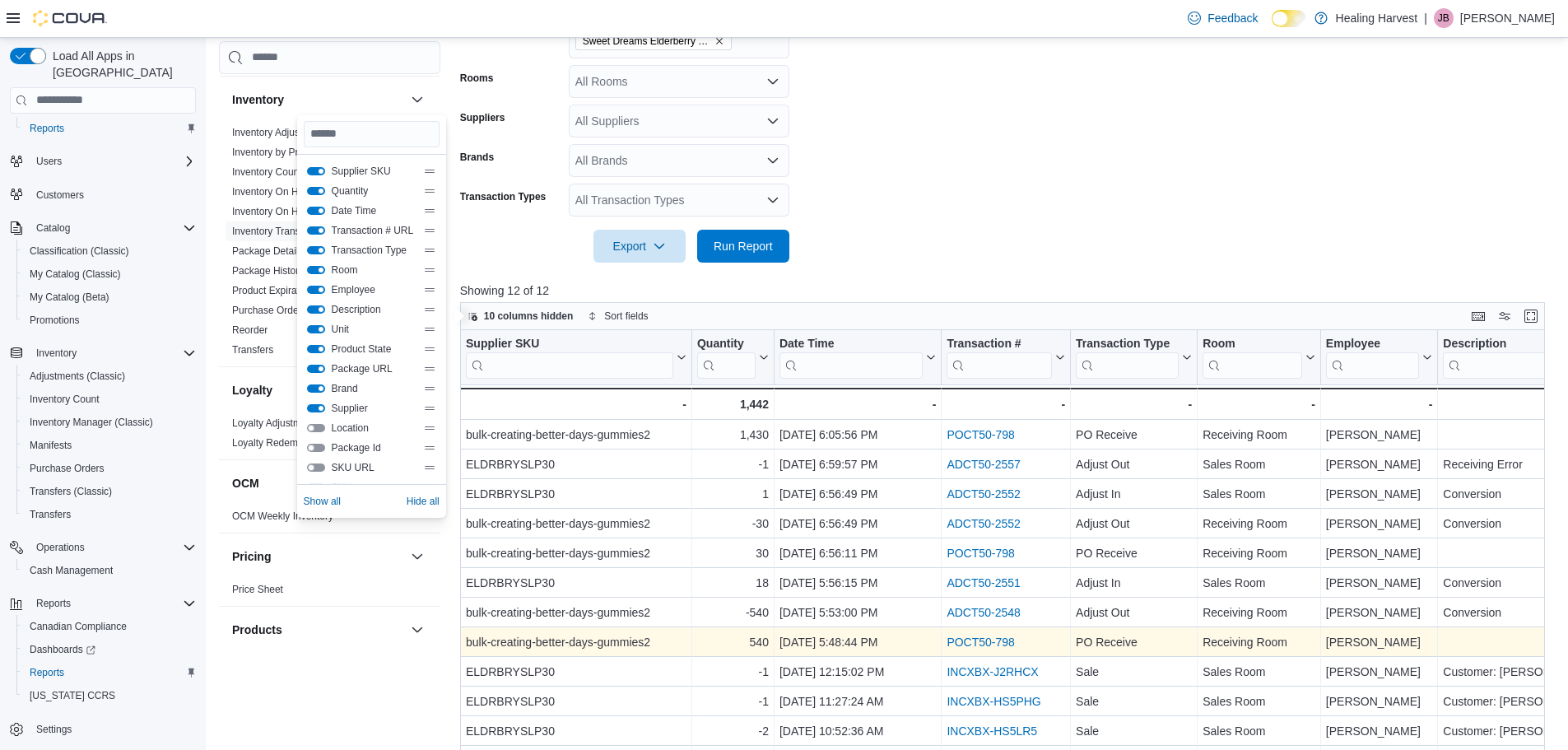
scroll to position [384, 0]
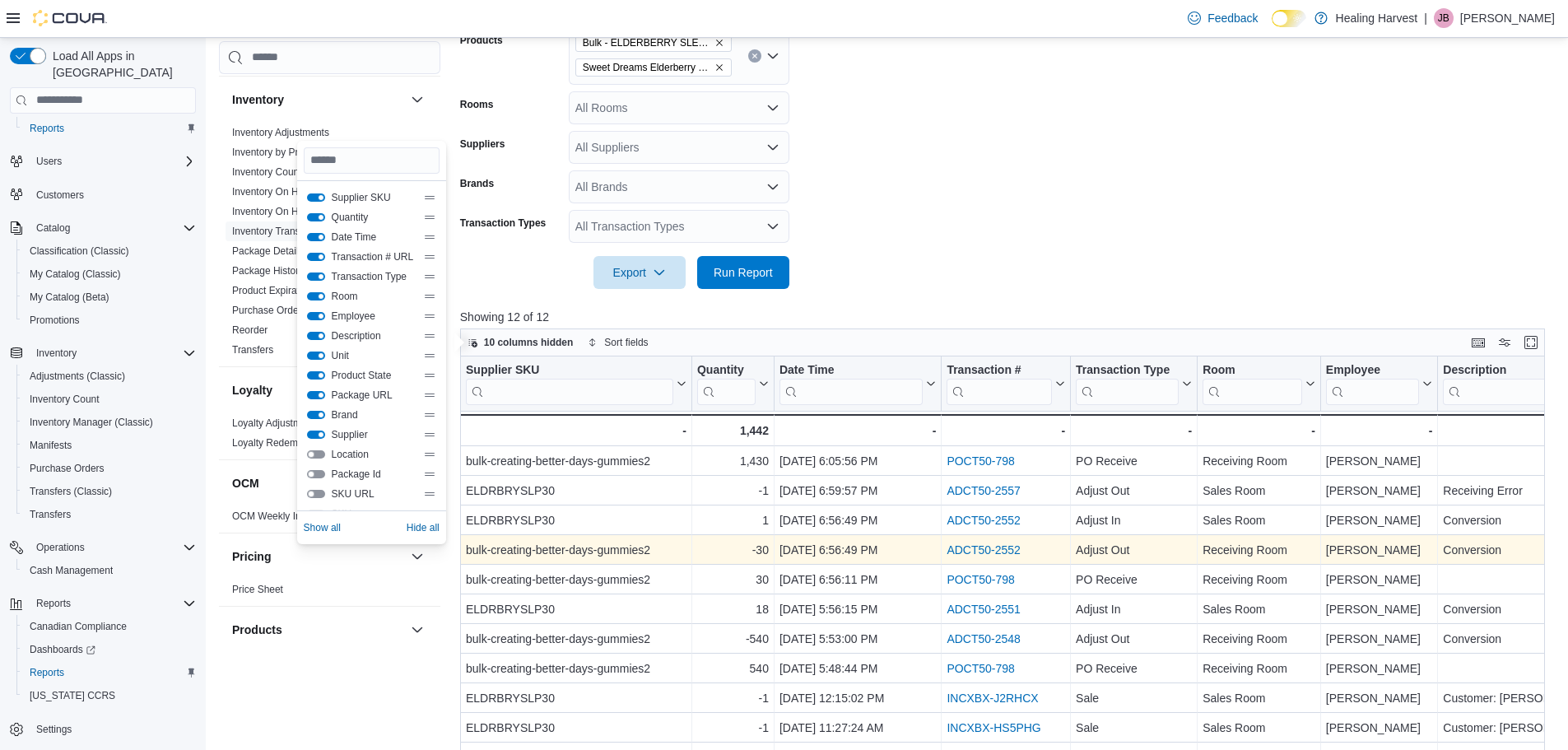
click at [966, 548] on link "ADCT50-2552" at bounding box center [983, 549] width 74 height 13
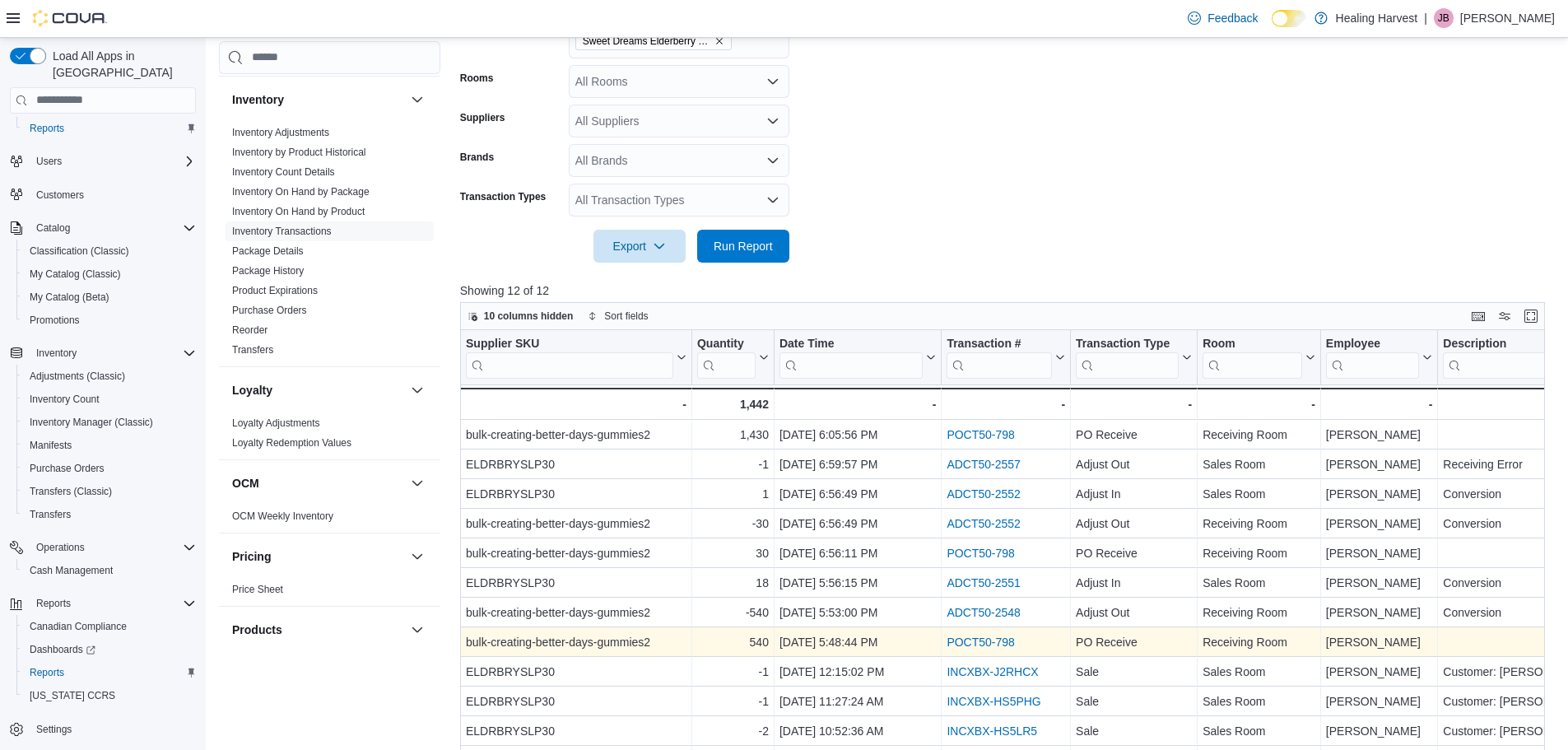
scroll to position [438, 0]
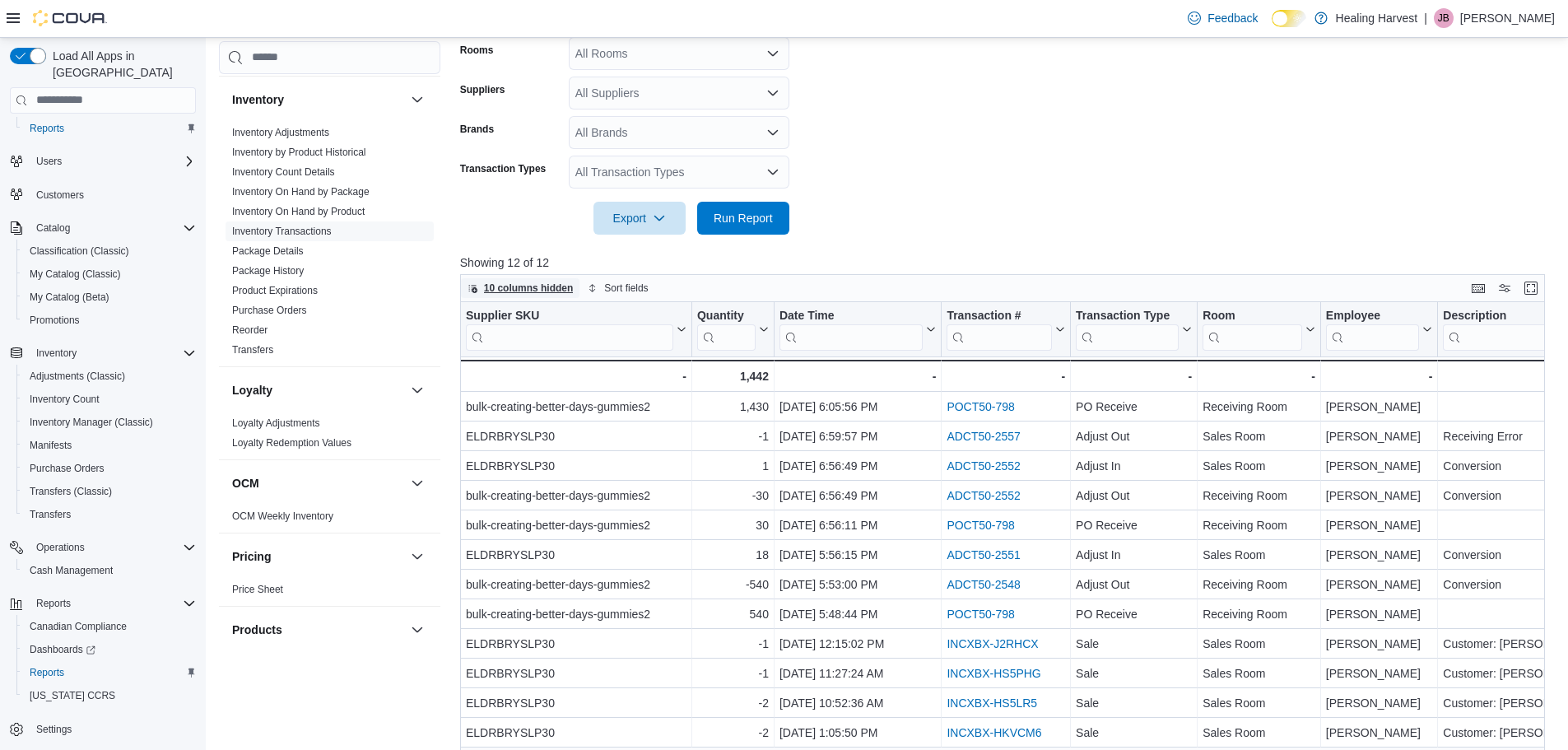
click at [536, 288] on span "10 columns hidden" at bounding box center [528, 287] width 89 height 13
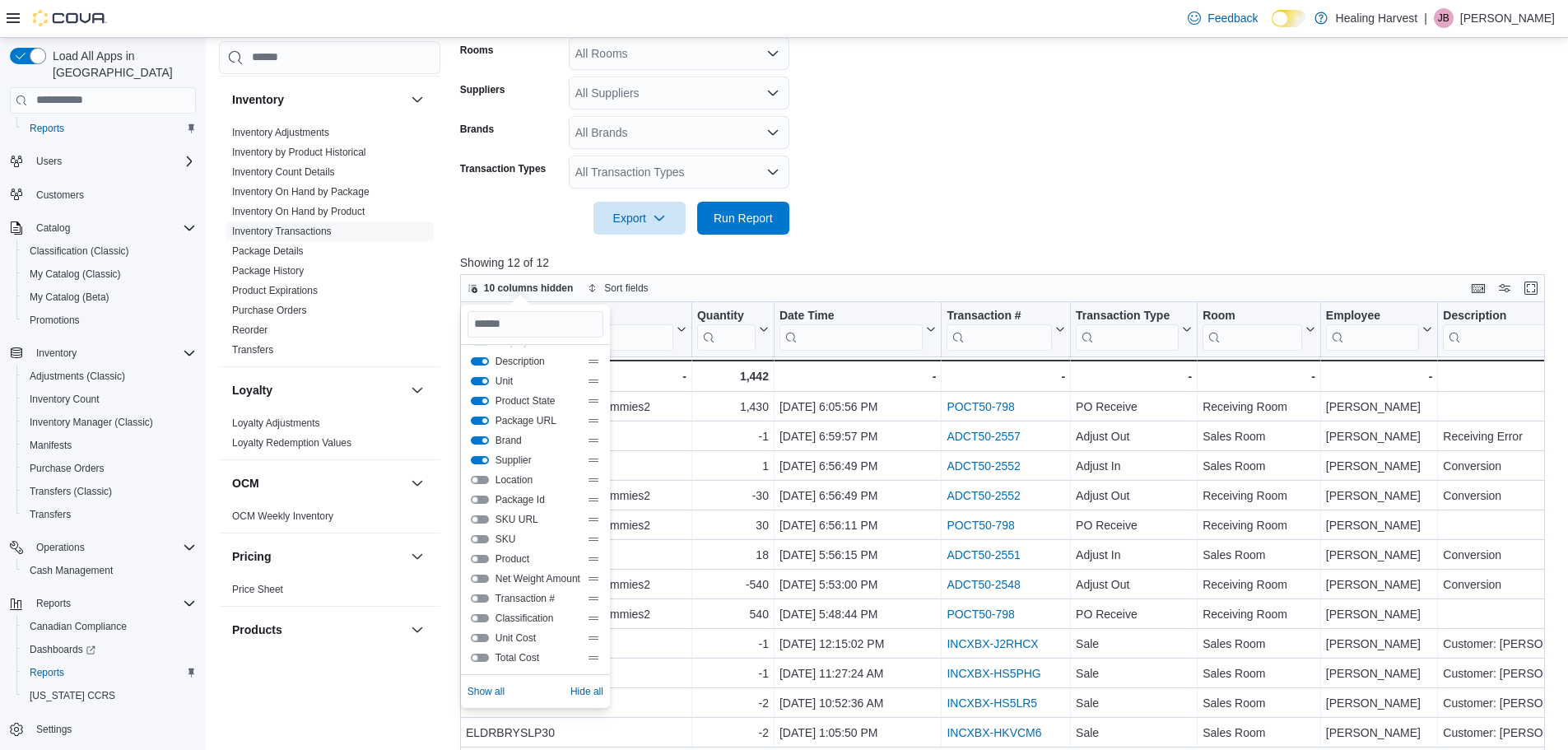
scroll to position [575, 0]
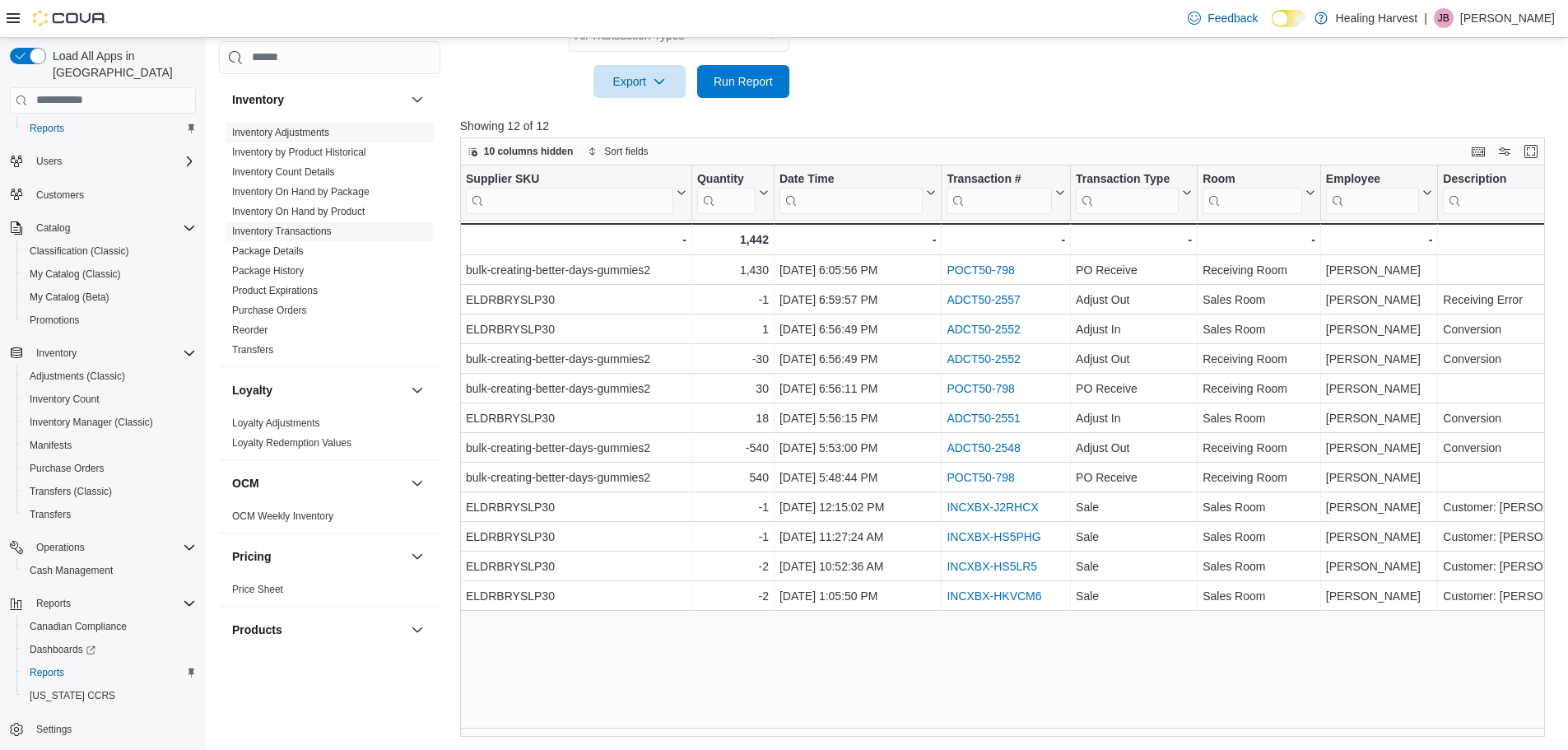
click at [286, 132] on link "Inventory Adjustments" at bounding box center [280, 133] width 97 height 12
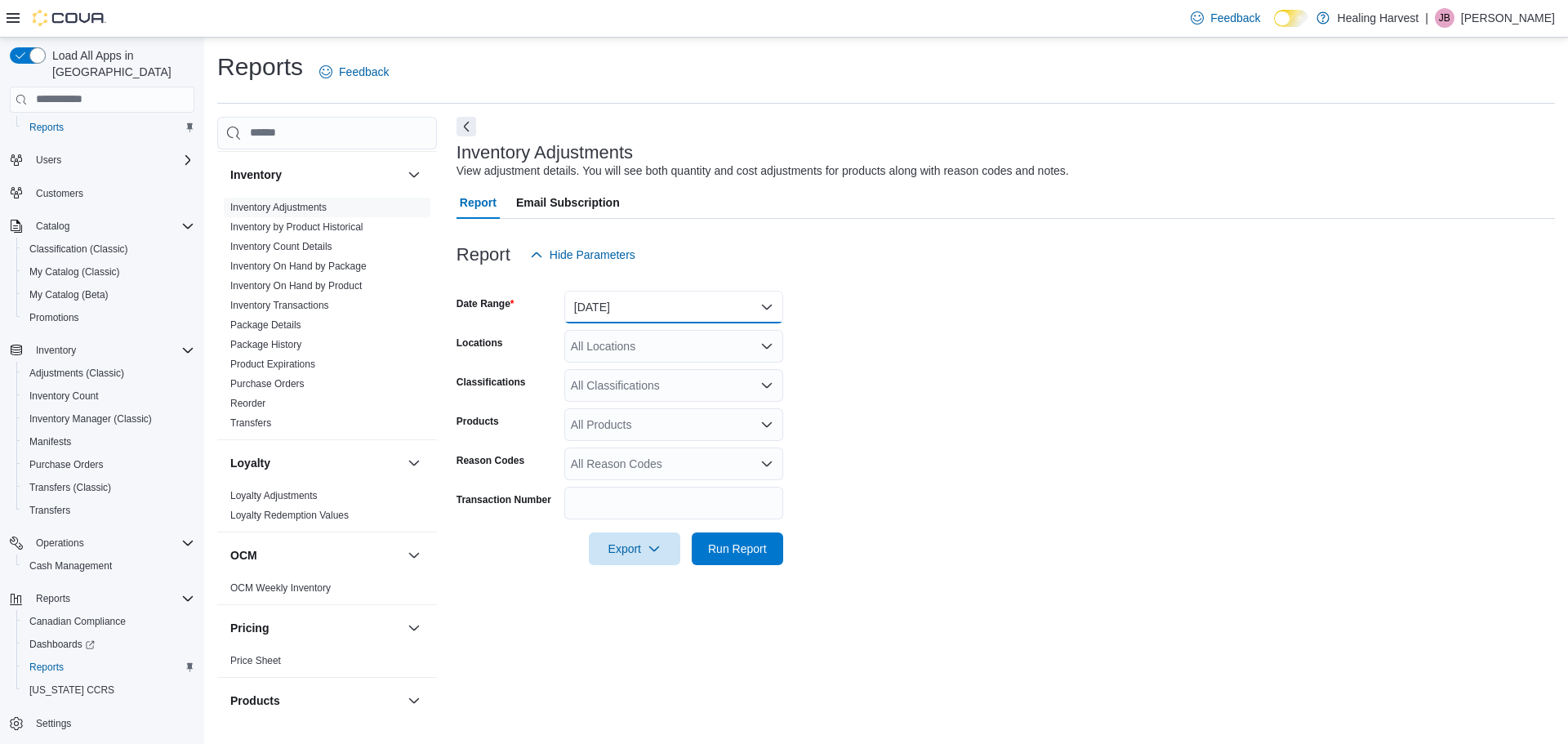
click at [624, 310] on button "[DATE]" at bounding box center [674, 306] width 218 height 32
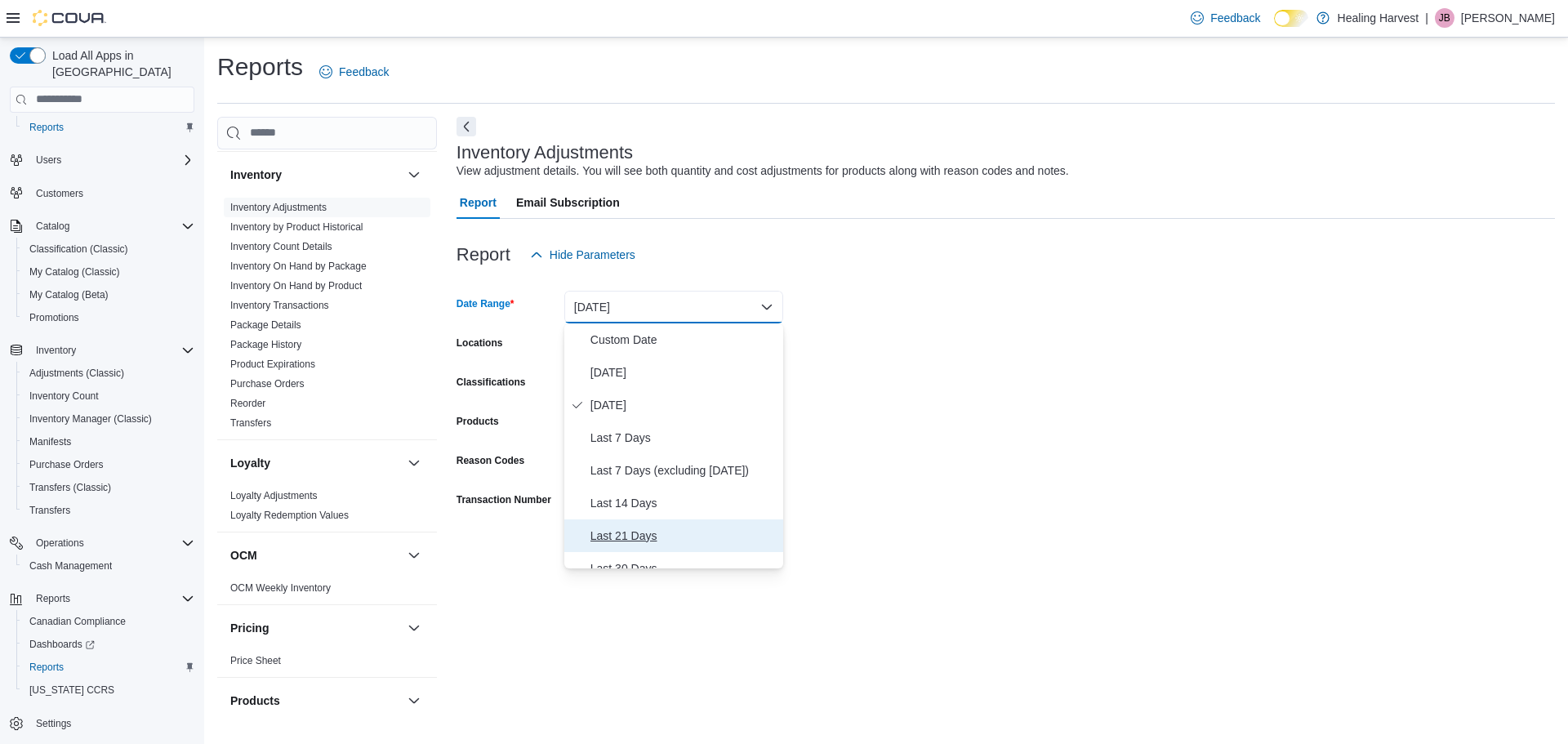
click at [618, 530] on span "Last 21 Days" at bounding box center [683, 535] width 186 height 20
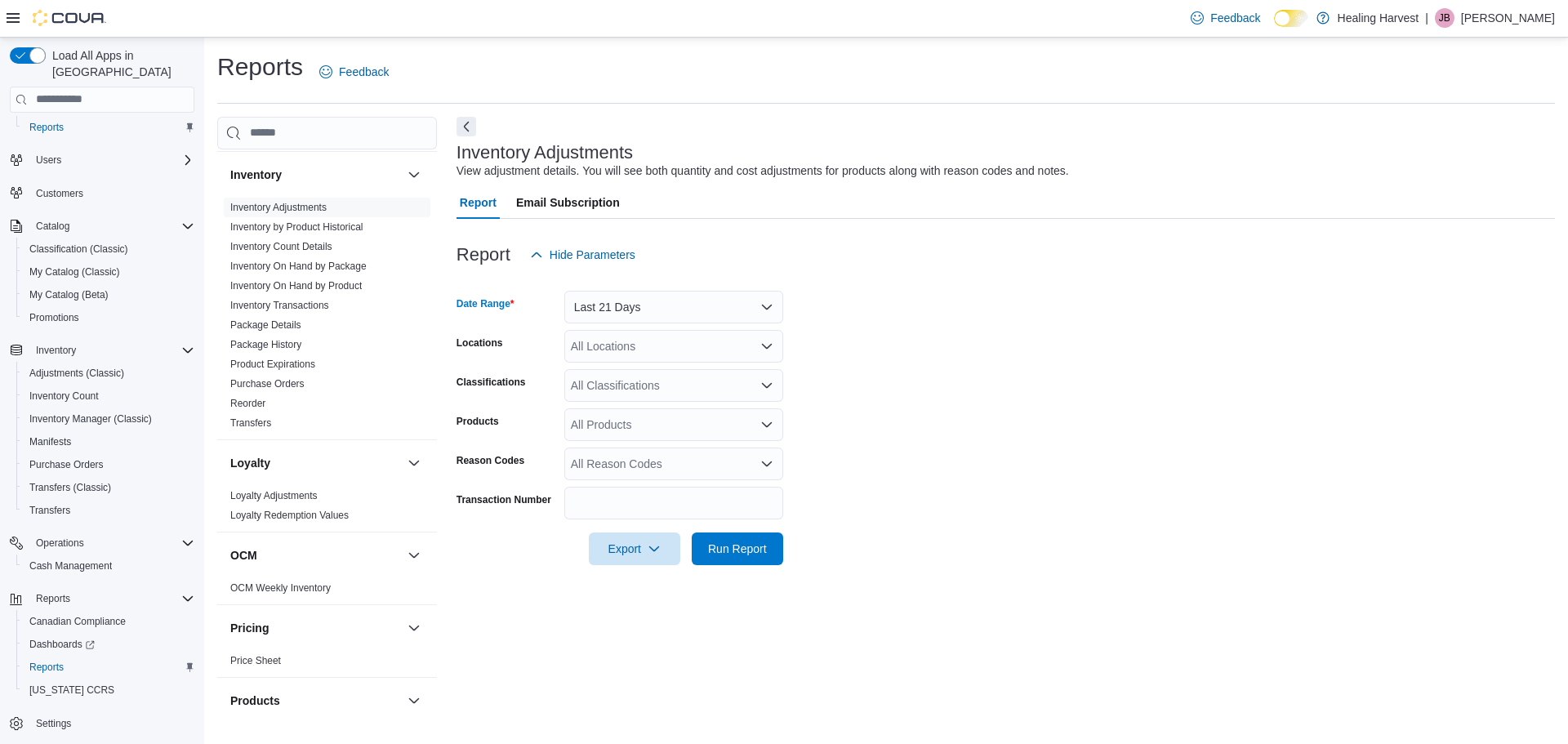
click at [605, 430] on div "All Products" at bounding box center [674, 424] width 218 height 32
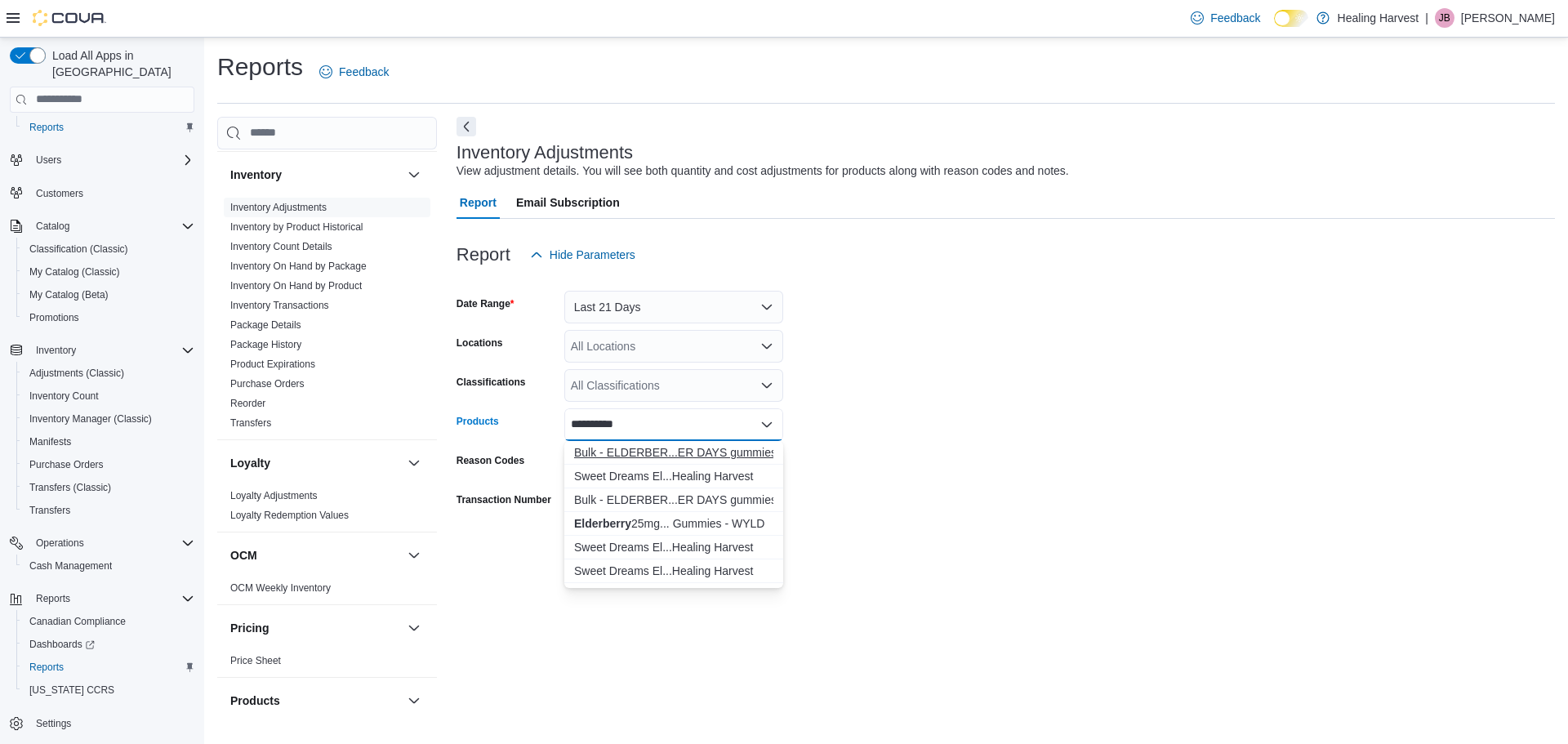
type input "**********"
click at [632, 450] on div "Bulk - ELDERBER...ER DAYS gummies" at bounding box center [674, 451] width 199 height 17
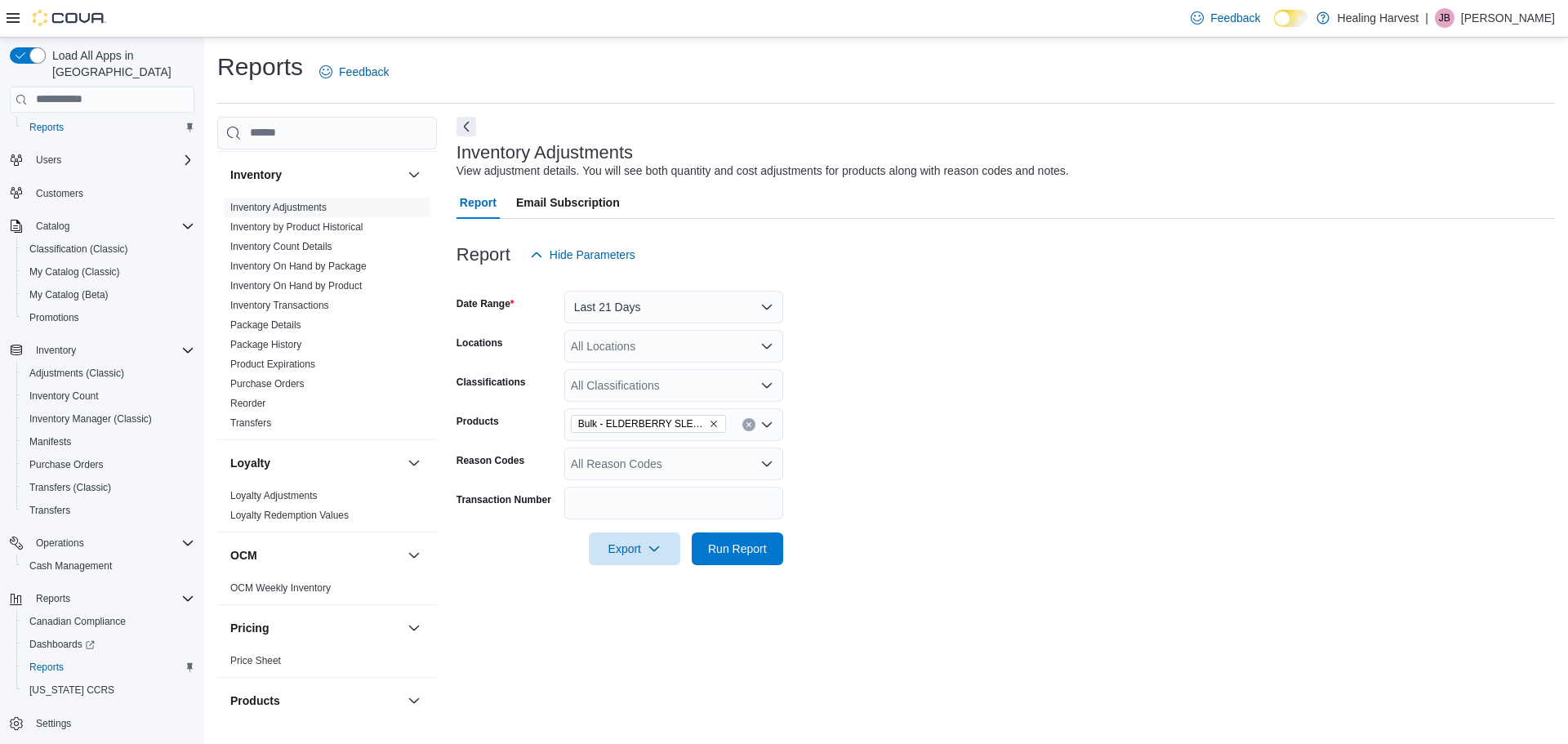
click at [982, 437] on form "Date Range Last 21 Days Locations All Locations Classifications All Classificat…" at bounding box center [1005, 417] width 1098 height 294
click at [730, 420] on div "Bulk - ELDERBERRY SLEEP - CREATING BETTER DAYS gummies" at bounding box center [674, 424] width 218 height 32
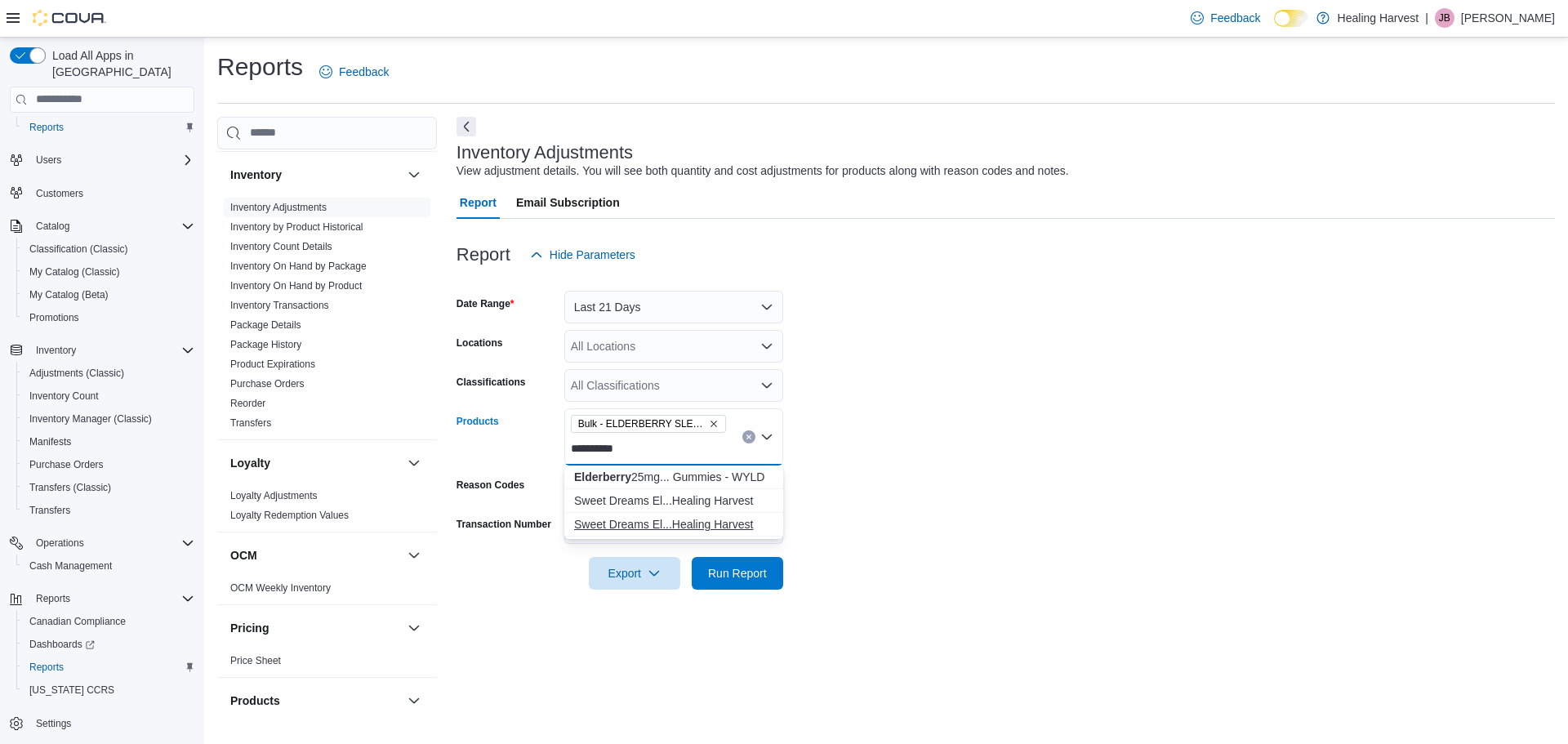
type input "**********"
click at [650, 530] on div "Sweet Dreams El...Healing Harvest" at bounding box center [674, 524] width 199 height 17
click at [723, 570] on span "Run Report" at bounding box center [737, 572] width 59 height 17
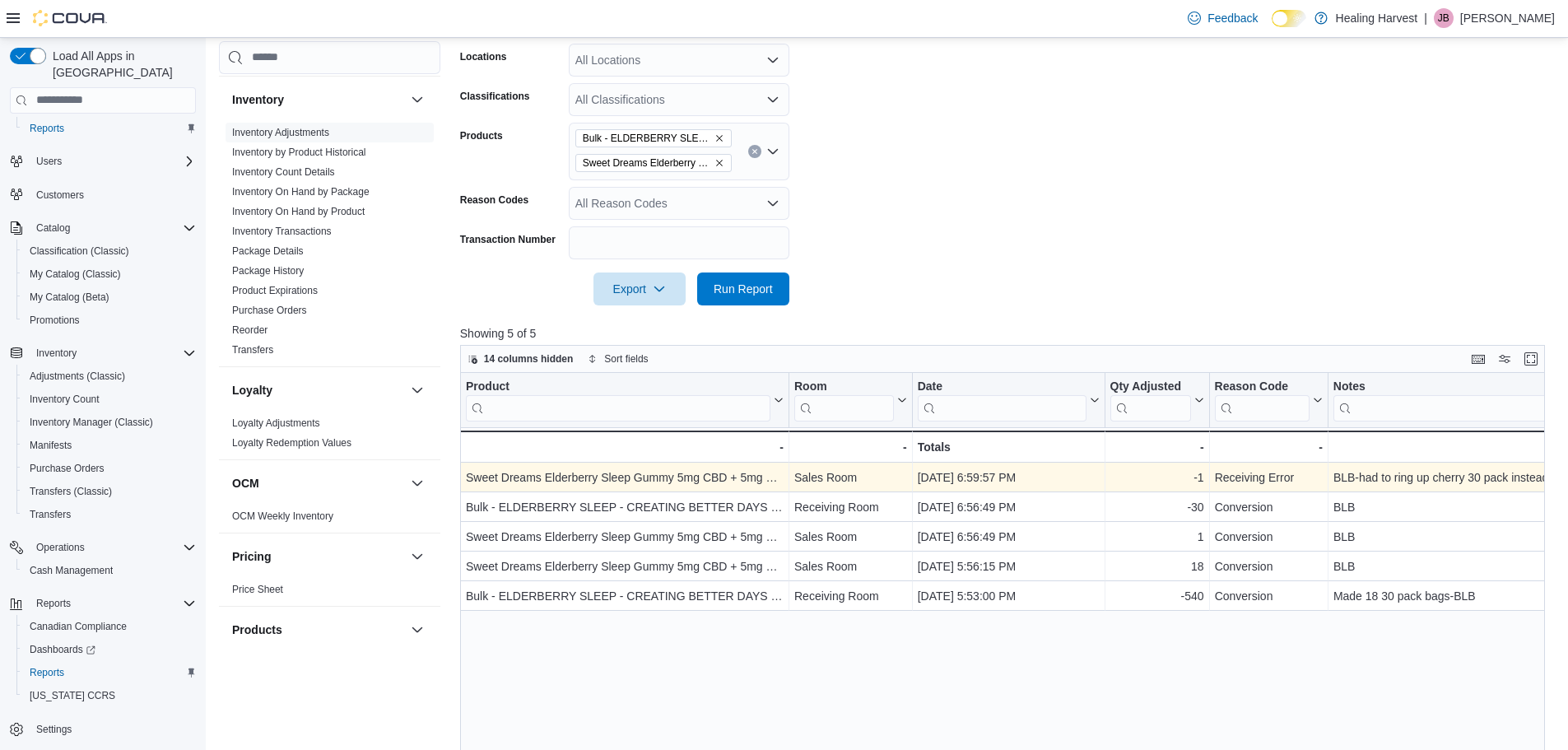
scroll to position [302, 0]
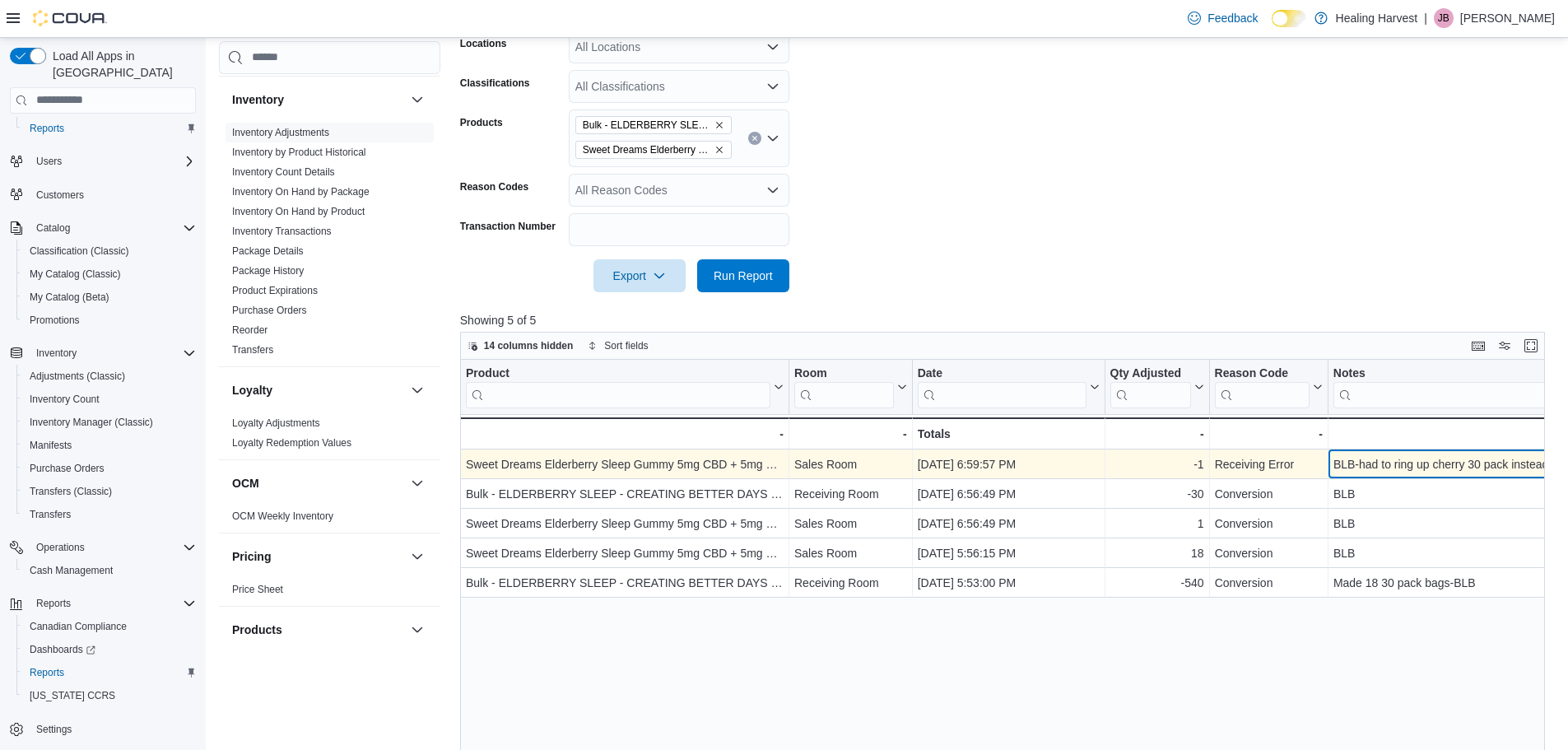
click at [1354, 467] on div "BLB-had to ring up cherry 30 pack instead of elderberry because inventory showi…" at bounding box center [1492, 464] width 319 height 20
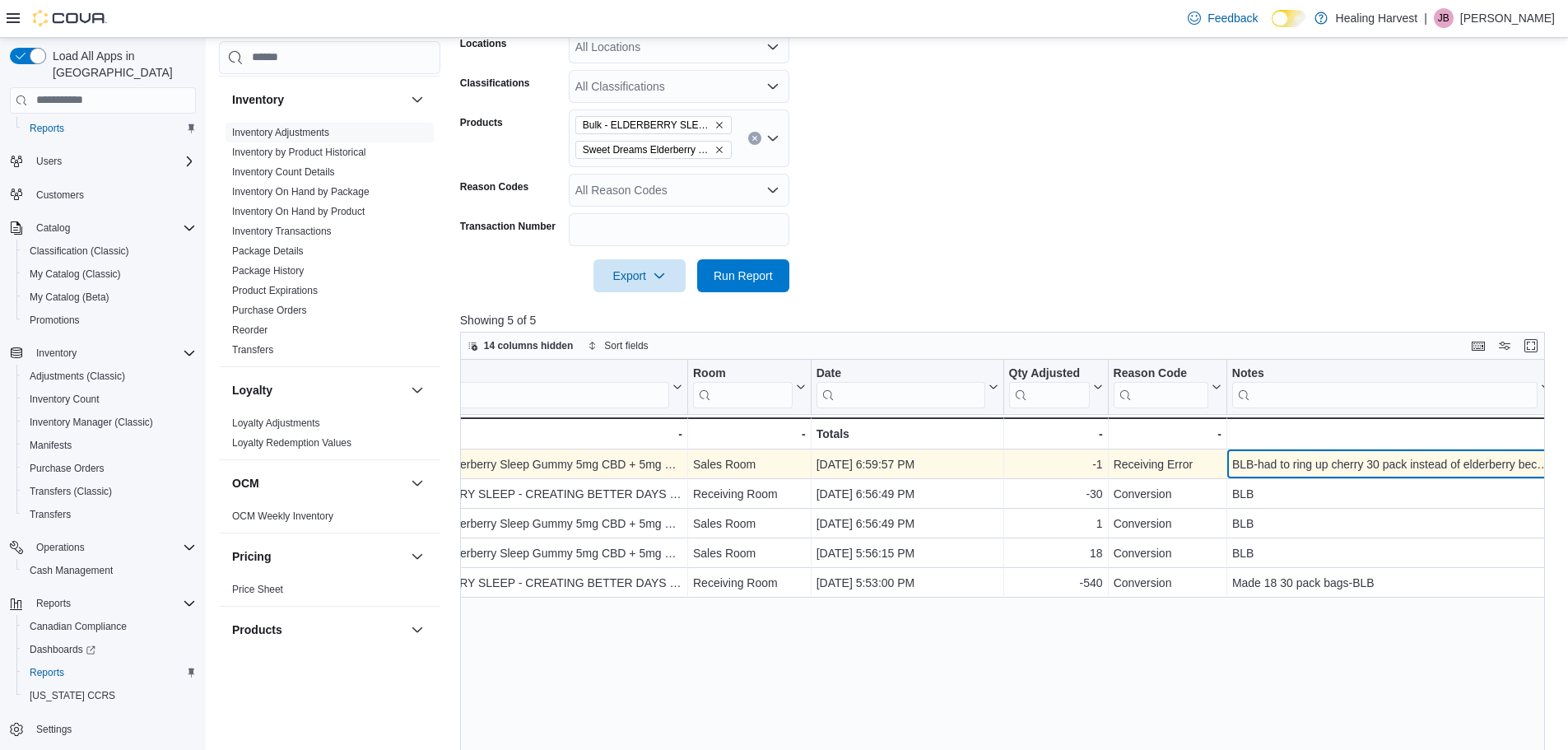
click at [1482, 462] on div "BLB-had to ring up cherry 30 pack instead of elderberry because inventory showi…" at bounding box center [1391, 464] width 319 height 20
click at [1500, 462] on div "BLB-had to ring up cherry 30 pack instead of elderberry because inventory showi…" at bounding box center [1391, 464] width 319 height 20
click at [1531, 463] on div "BLB-had to ring up cherry 30 pack instead of elderberry because inventory showi…" at bounding box center [1391, 464] width 319 height 20
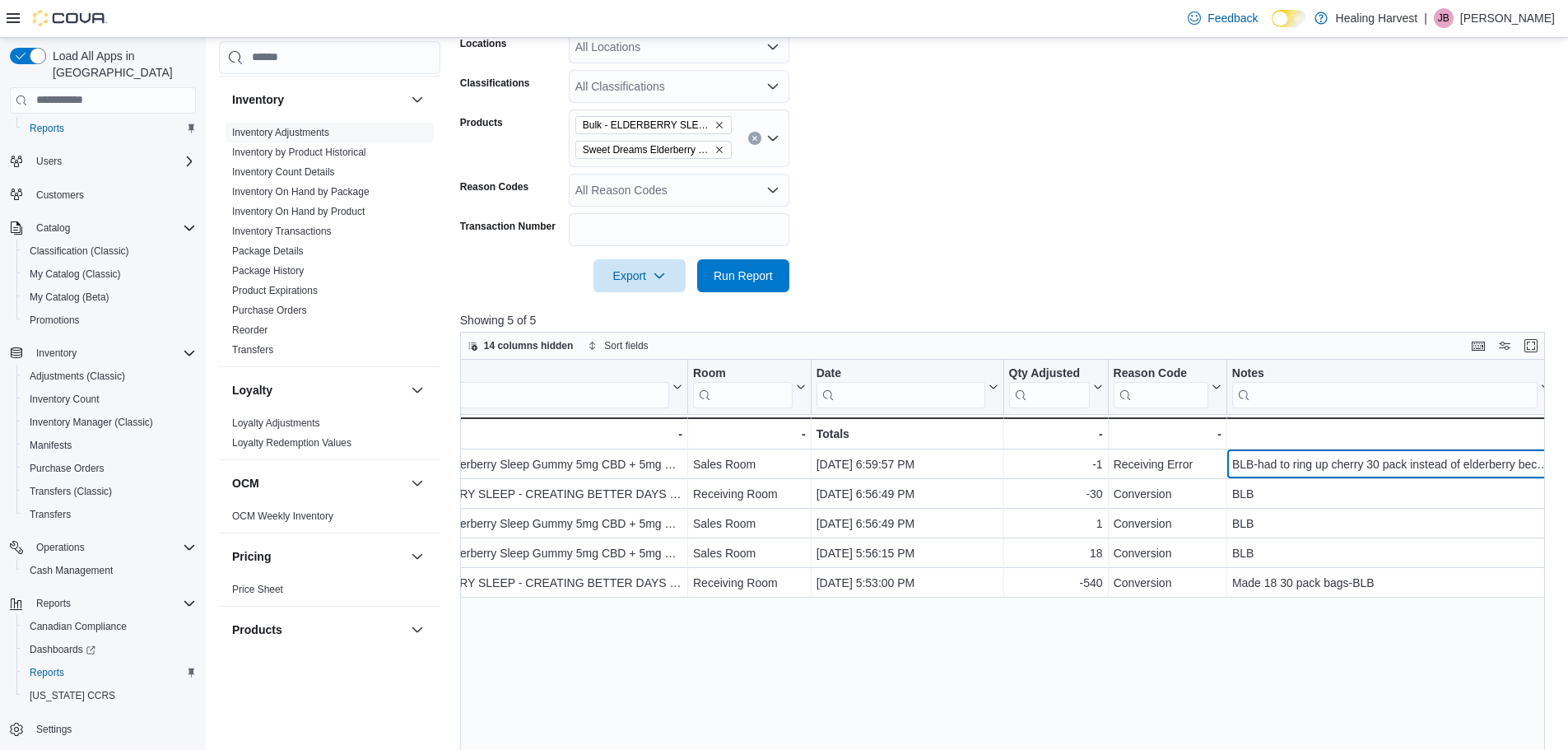
drag, startPoint x: 1554, startPoint y: 398, endPoint x: 1580, endPoint y: 400, distance: 26.1
click at [1567, 400] on html "Feedback Dark Mode Healing Harvest | JB [PERSON_NAME] Load All Apps in New Hub …" at bounding box center [784, 73] width 1568 height 750
drag, startPoint x: 1111, startPoint y: 366, endPoint x: 1042, endPoint y: 367, distance: 69.0
click at [1043, 367] on div at bounding box center [1049, 386] width 13 height 54
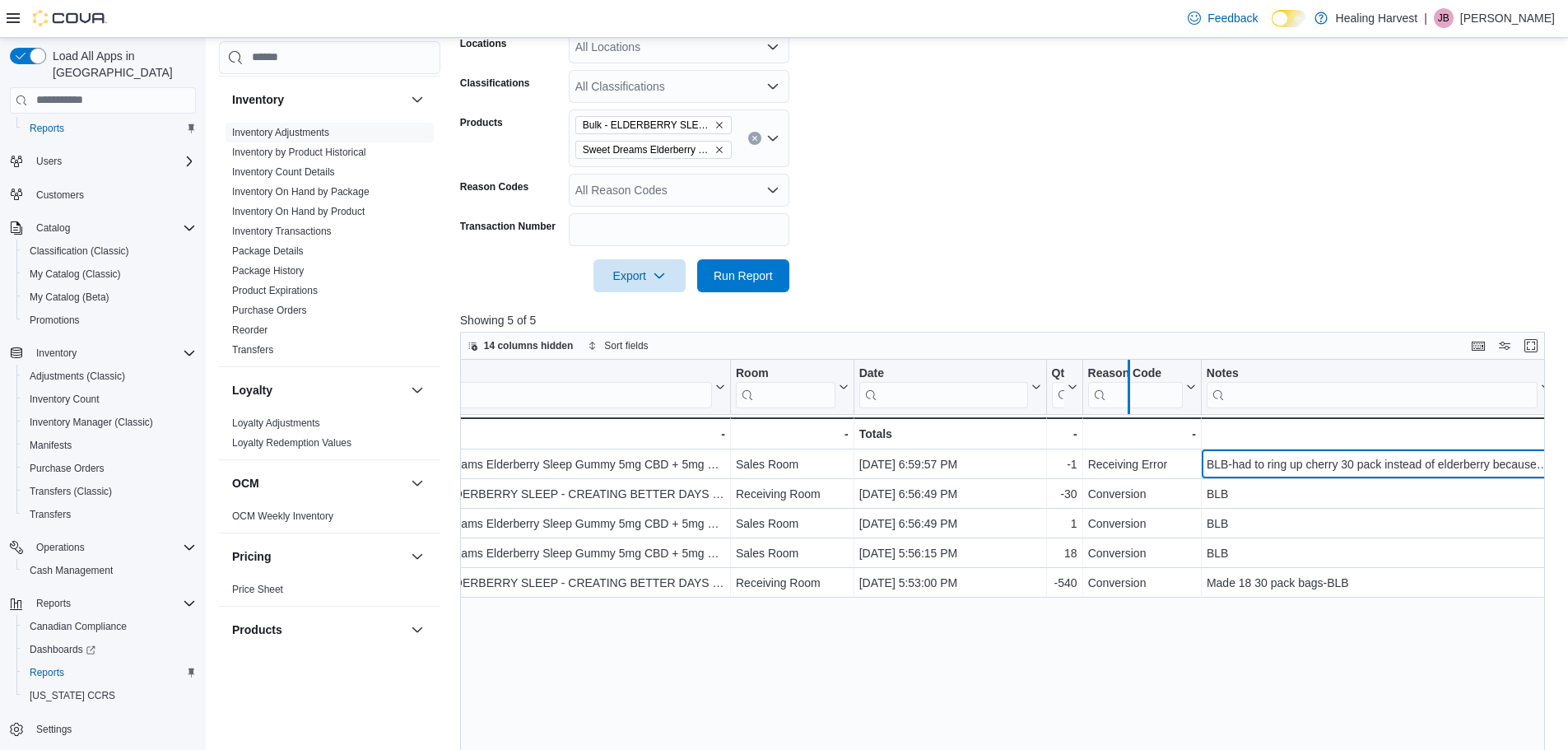
drag, startPoint x: 1203, startPoint y: 362, endPoint x: 1111, endPoint y: 365, distance: 92.0
click at [1122, 365] on div at bounding box center [1128, 386] width 13 height 54
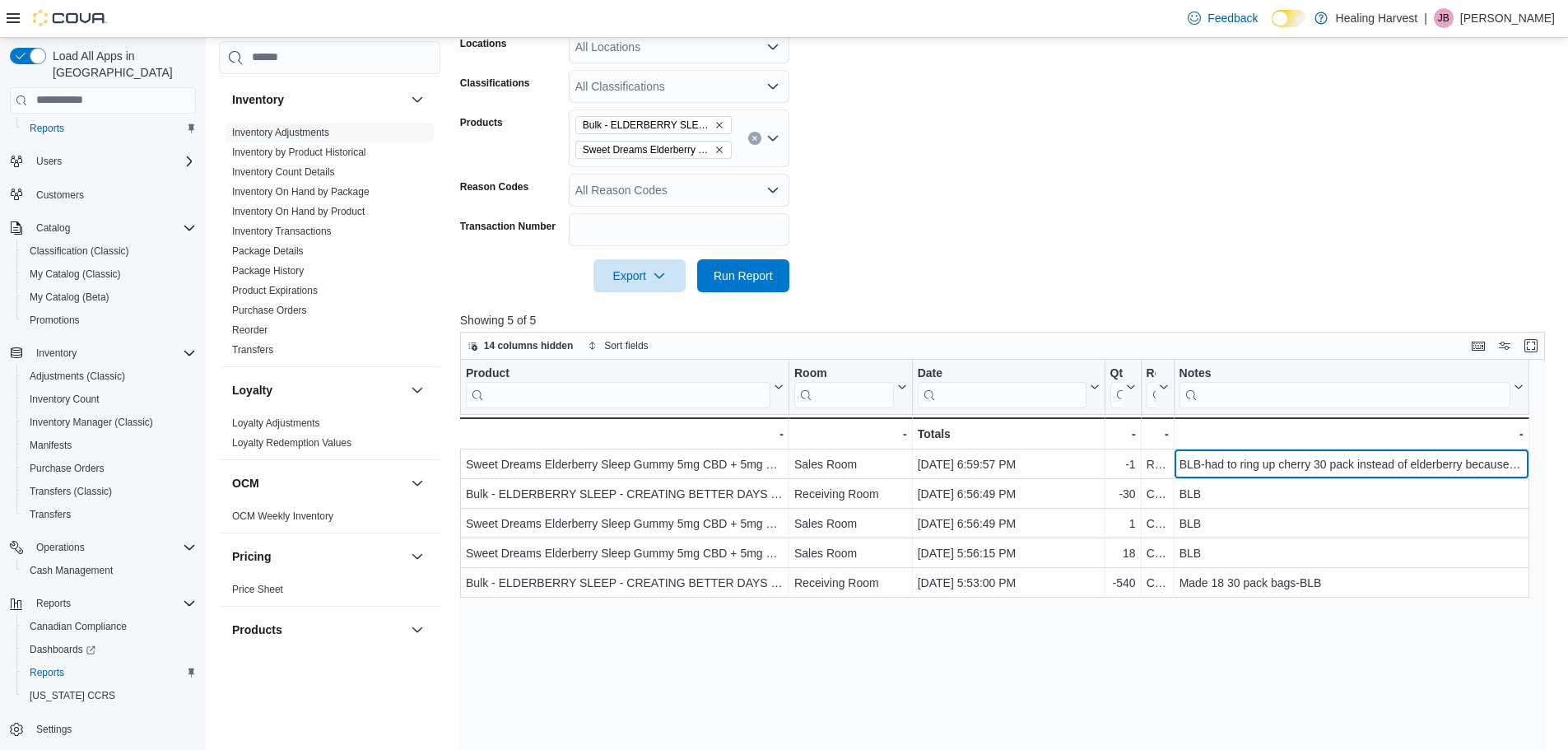
scroll to position [0, 0]
drag, startPoint x: 1526, startPoint y: 387, endPoint x: 1580, endPoint y: 395, distance: 54.6
click at [1567, 395] on html "Feedback Dark Mode Healing Harvest | JB [PERSON_NAME] Load All Apps in New Hub …" at bounding box center [784, 73] width 1568 height 750
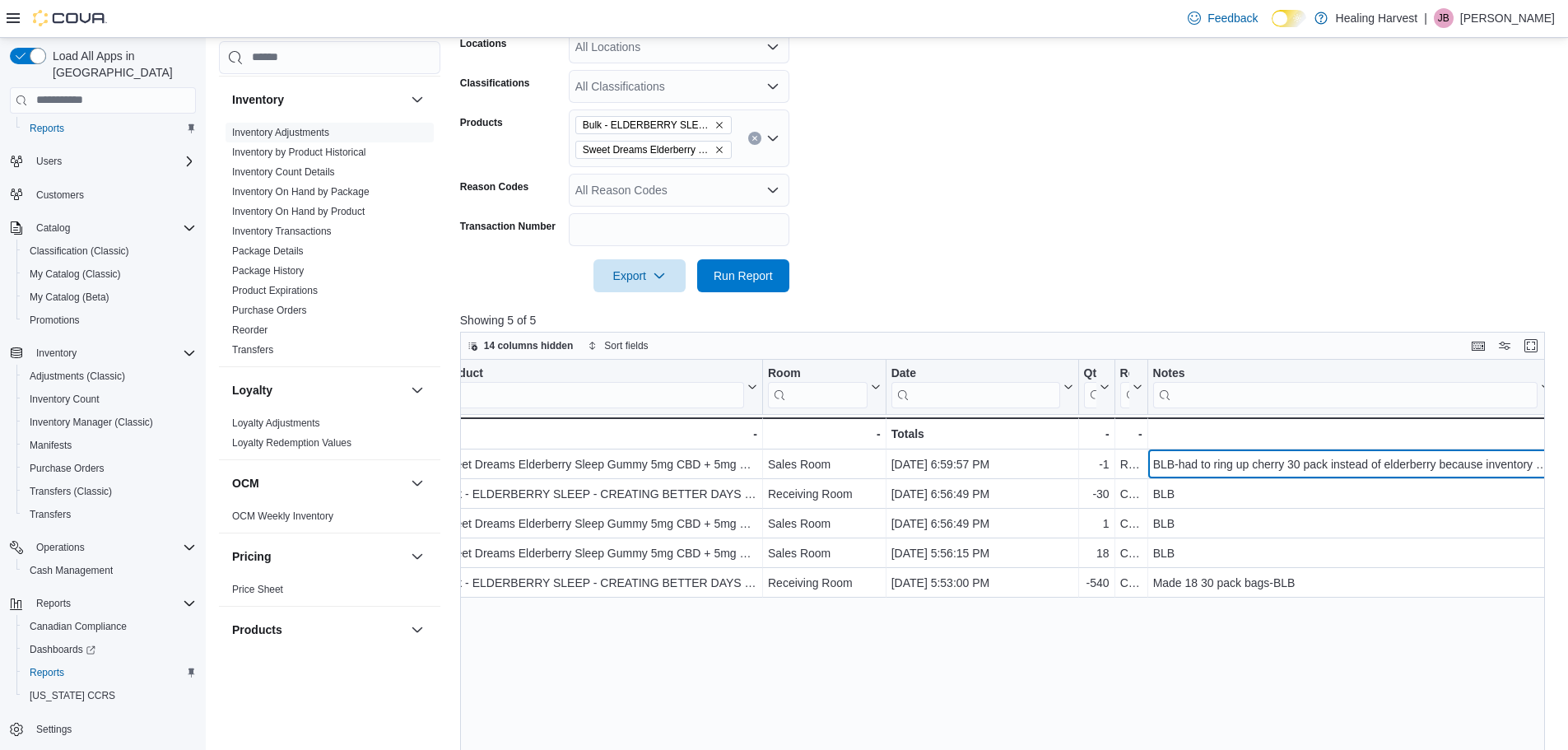
drag, startPoint x: 1078, startPoint y: 379, endPoint x: 948, endPoint y: 382, distance: 130.0
click at [942, 382] on div at bounding box center [948, 386] width 13 height 54
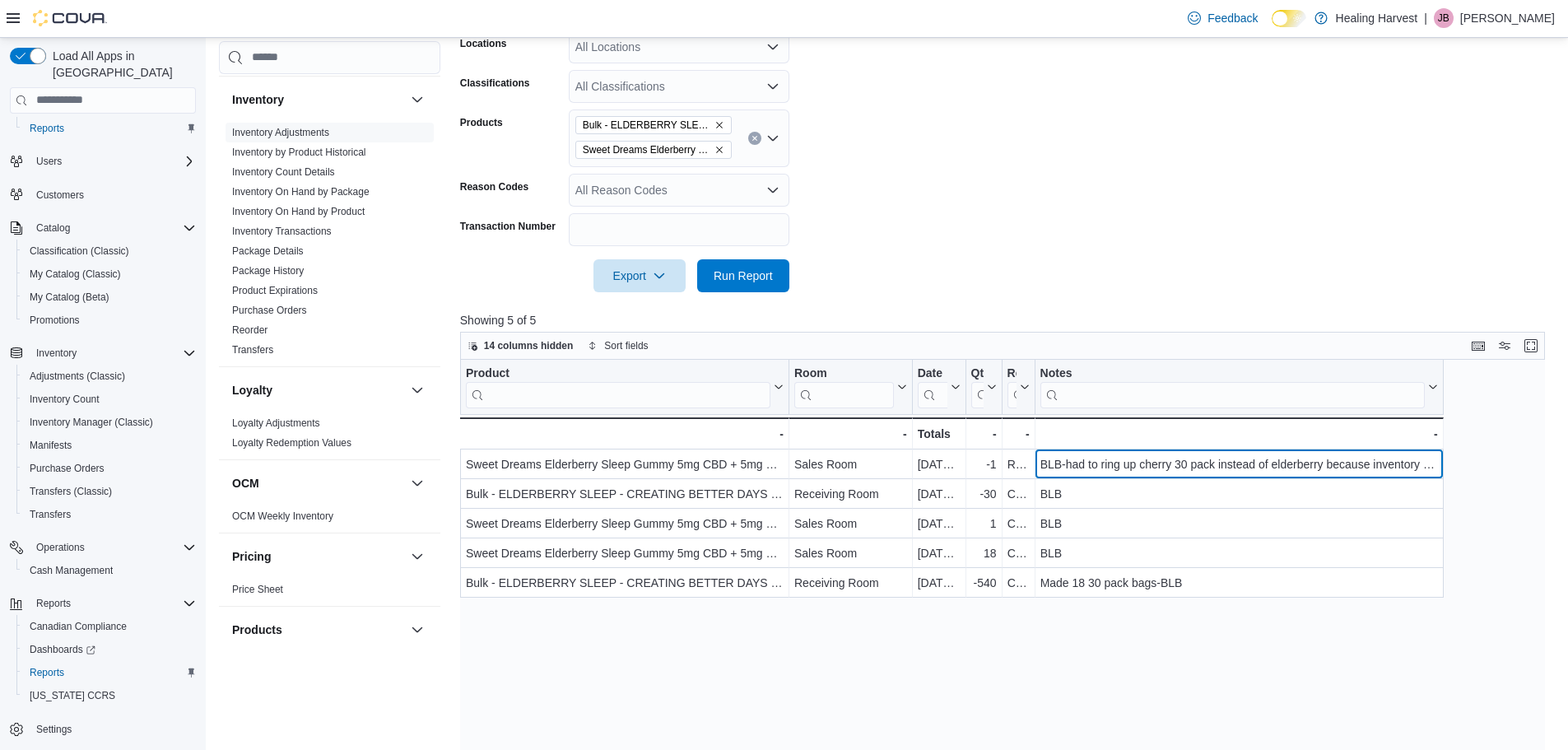
drag, startPoint x: 1442, startPoint y: 384, endPoint x: 1580, endPoint y: 391, distance: 138.2
click at [1567, 391] on html "Feedback Dark Mode Healing Harvest | JB [PERSON_NAME] Load All Apps in New Hub …" at bounding box center [784, 73] width 1568 height 750
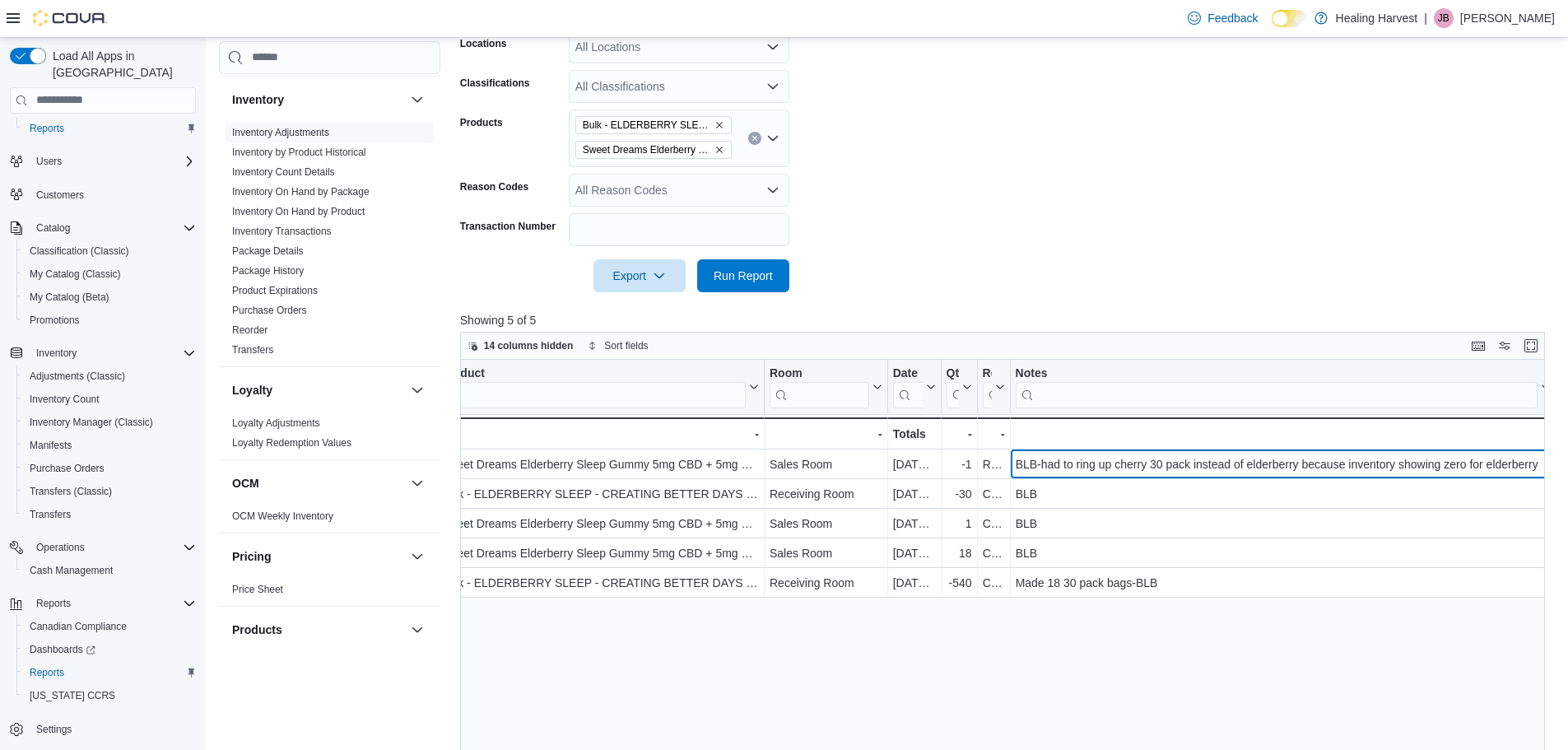
drag, startPoint x: 1555, startPoint y: 398, endPoint x: 1580, endPoint y: 400, distance: 25.1
click at [1567, 400] on html "Feedback Dark Mode Healing Harvest | JB [PERSON_NAME] Load All Apps in New Hub …" at bounding box center [784, 73] width 1568 height 750
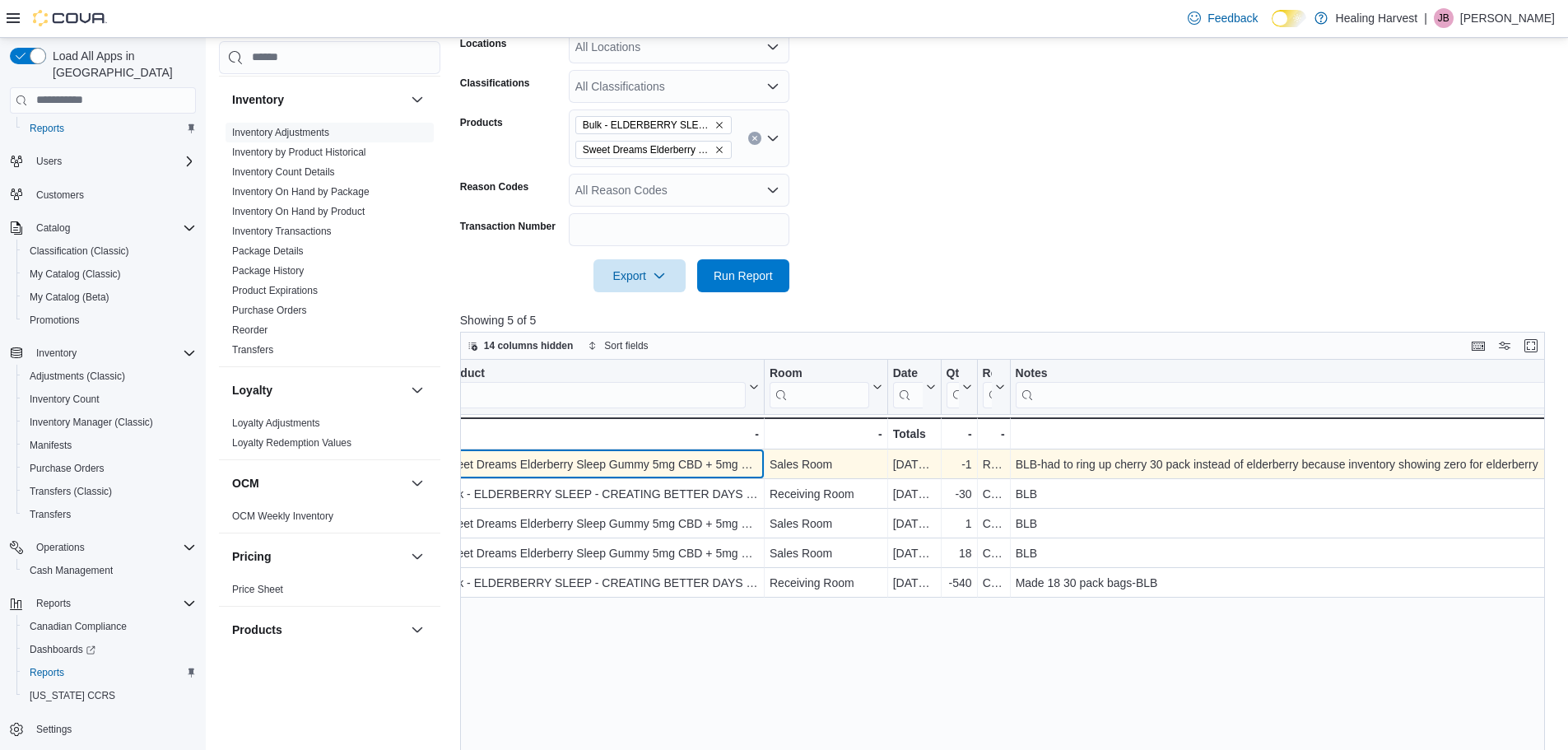
click at [622, 472] on div "Sweet Dreams Elderberry Sleep Gummy 5mg CBD + 5mg CBN + 2.5mg [MEDICAL_DATA] - …" at bounding box center [600, 464] width 318 height 20
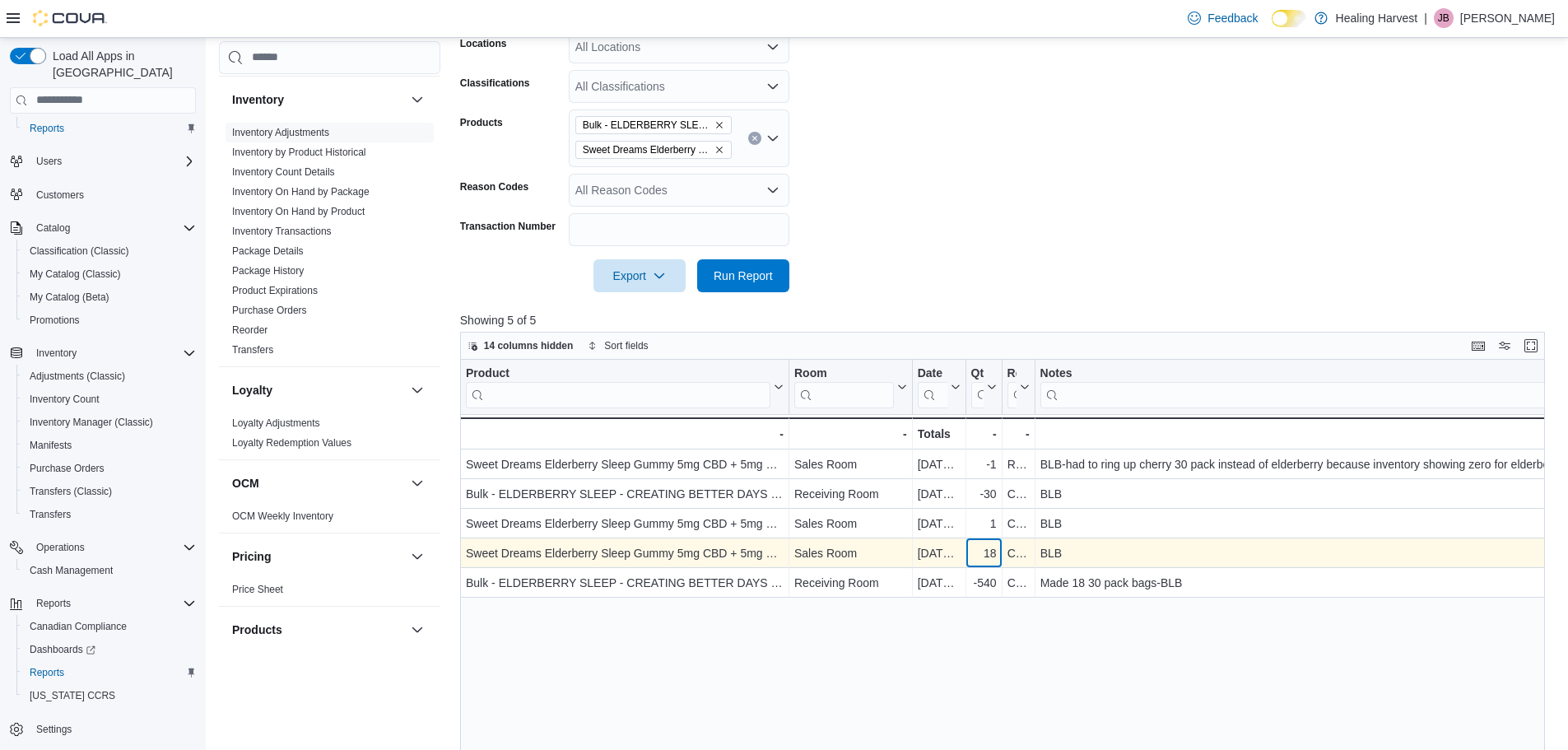
drag, startPoint x: 991, startPoint y: 554, endPoint x: 994, endPoint y: 546, distance: 8.5
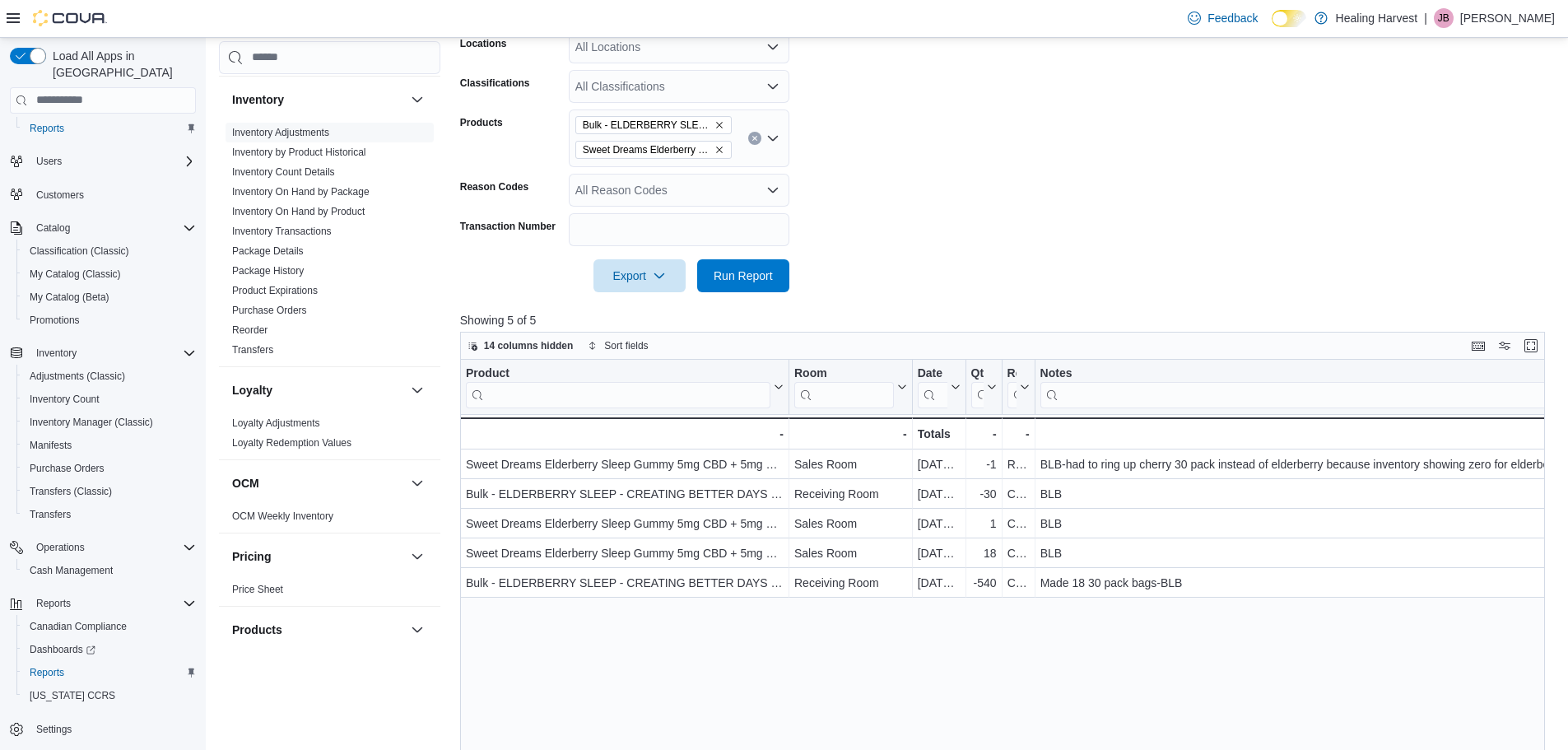
drag, startPoint x: 994, startPoint y: 546, endPoint x: 1111, endPoint y: 687, distance: 183.2
click at [1111, 688] on div "Product Click to view column header actions Room Click to view column header ac…" at bounding box center [1008, 646] width 1096 height 572
drag, startPoint x: 999, startPoint y: 386, endPoint x: 1032, endPoint y: 380, distance: 33.5
click at [1030, 381] on div "Product Click to view column header actions Room Click to view column header ac…" at bounding box center [1033, 404] width 1146 height 89
drag, startPoint x: 1070, startPoint y: 372, endPoint x: 1132, endPoint y: 372, distance: 62.0
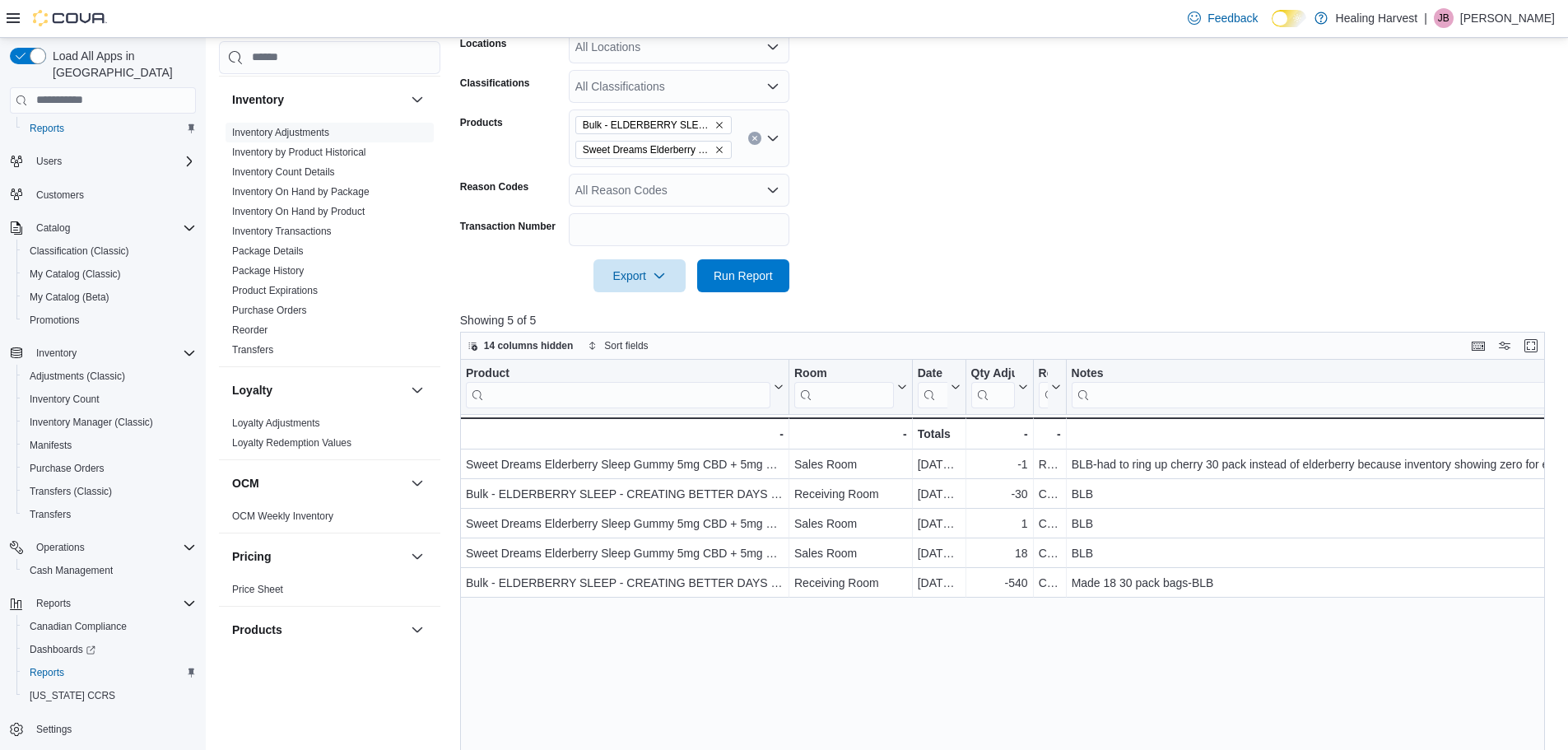
click at [1132, 372] on div at bounding box center [1127, 386] width 13 height 54
drag, startPoint x: 794, startPoint y: 376, endPoint x: 816, endPoint y: 379, distance: 22.2
click at [825, 376] on div at bounding box center [818, 386] width 13 height 54
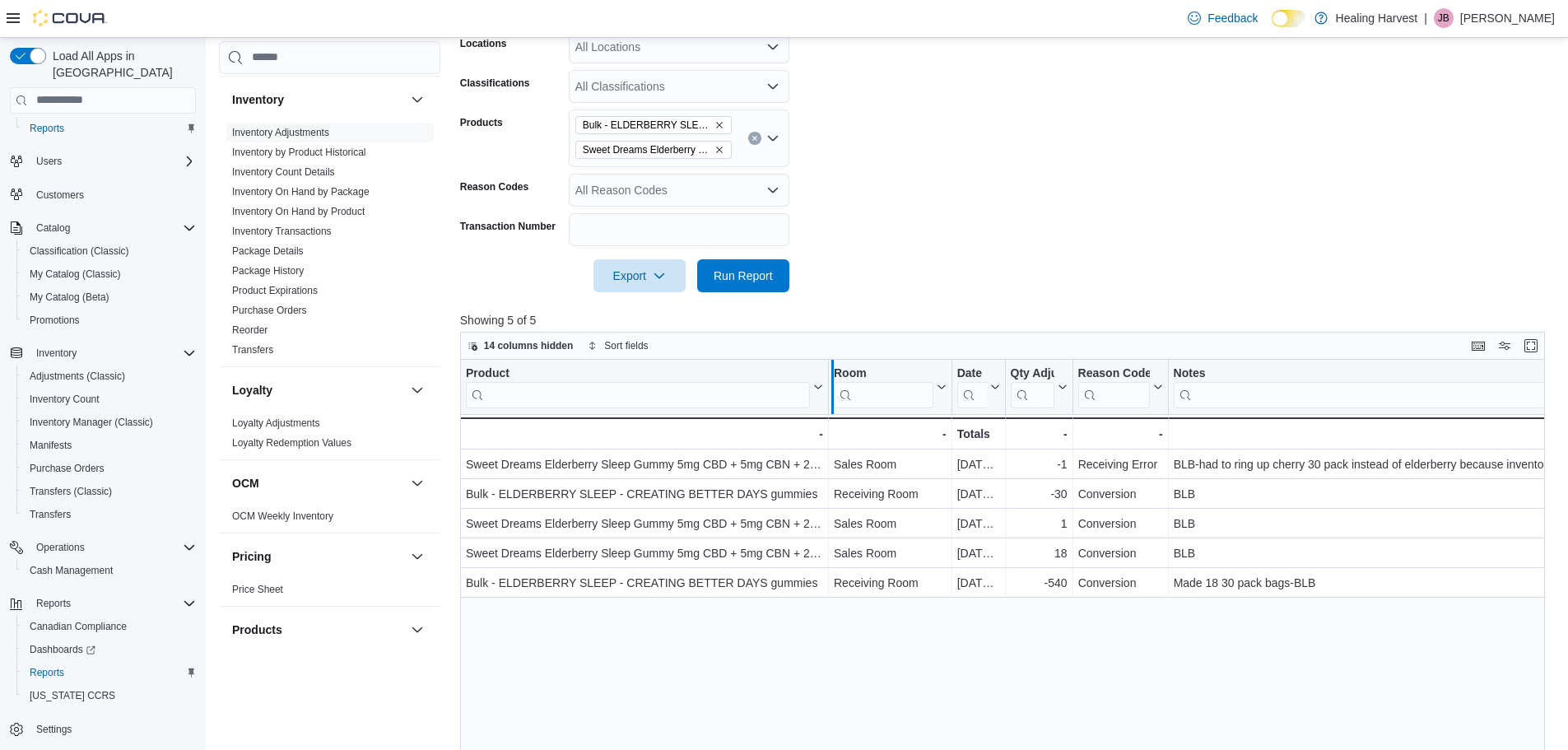
drag, startPoint x: 834, startPoint y: 372, endPoint x: 873, endPoint y: 372, distance: 39.0
click at [839, 372] on div at bounding box center [832, 386] width 13 height 54
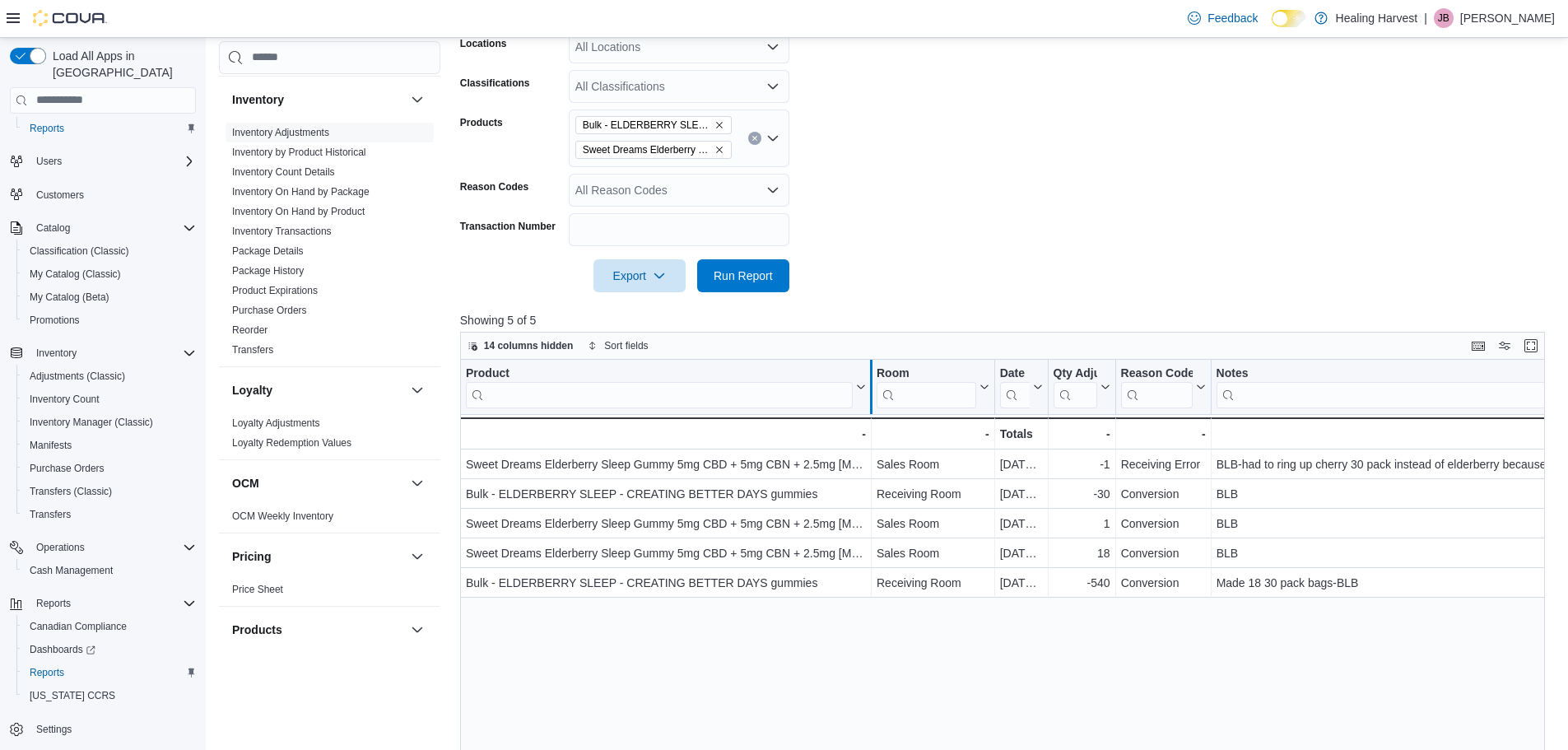
drag, startPoint x: 870, startPoint y: 369, endPoint x: 916, endPoint y: 368, distance: 46.0
click at [878, 368] on div at bounding box center [870, 386] width 13 height 54
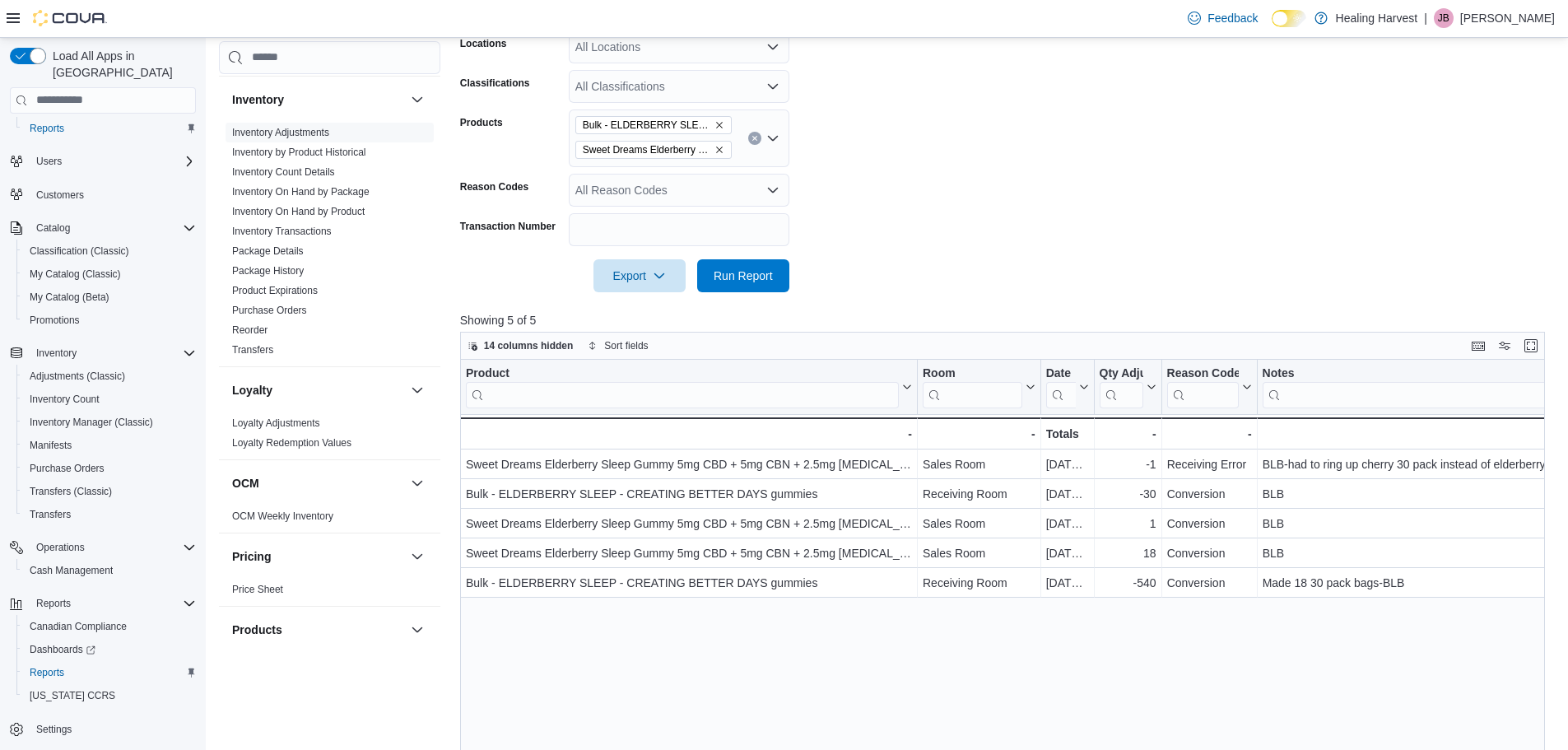
drag, startPoint x: 913, startPoint y: 367, endPoint x: 939, endPoint y: 370, distance: 26.2
click at [946, 367] on div at bounding box center [949, 386] width 13 height 54
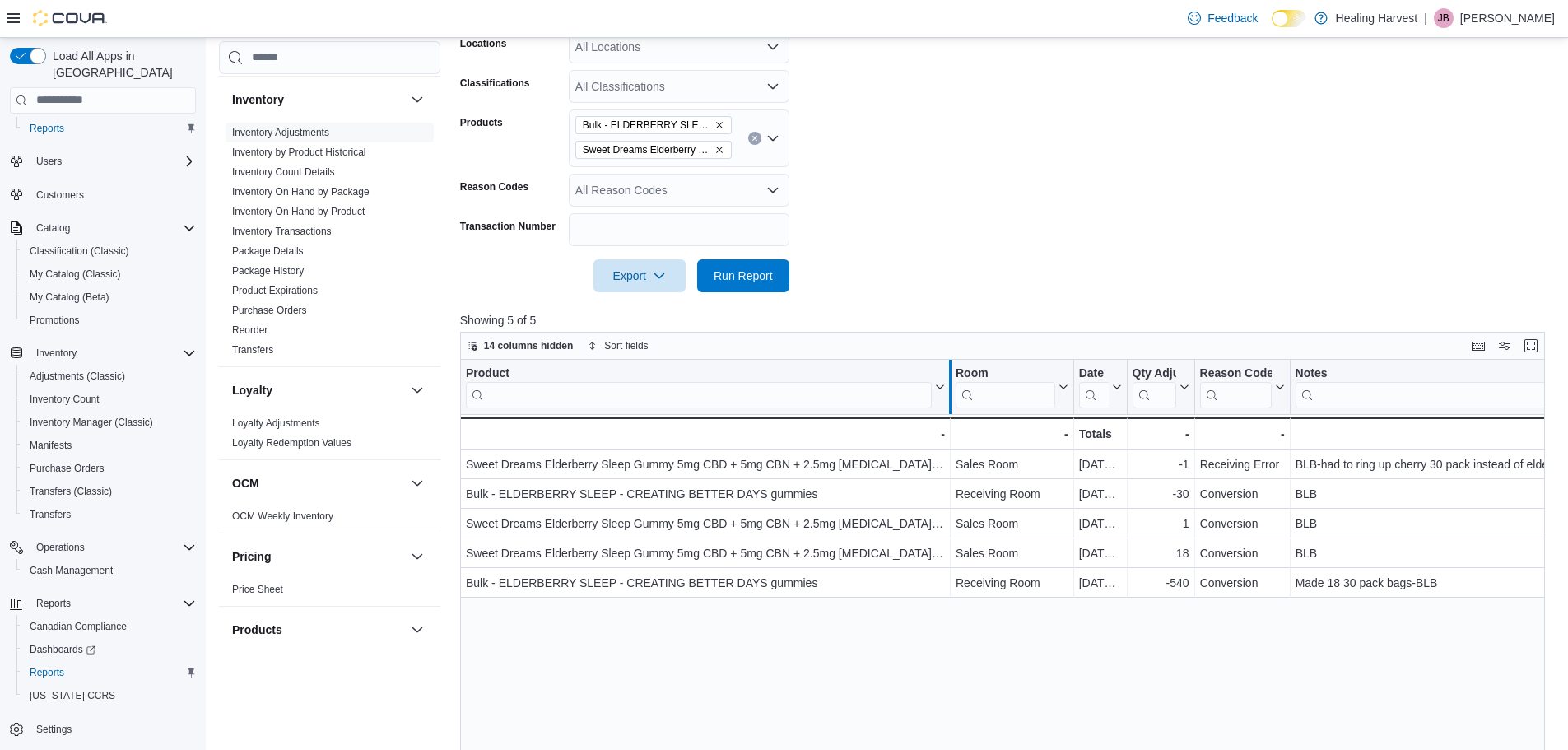
drag, startPoint x: 955, startPoint y: 369, endPoint x: 972, endPoint y: 367, distance: 17.1
click at [957, 367] on div at bounding box center [950, 386] width 13 height 54
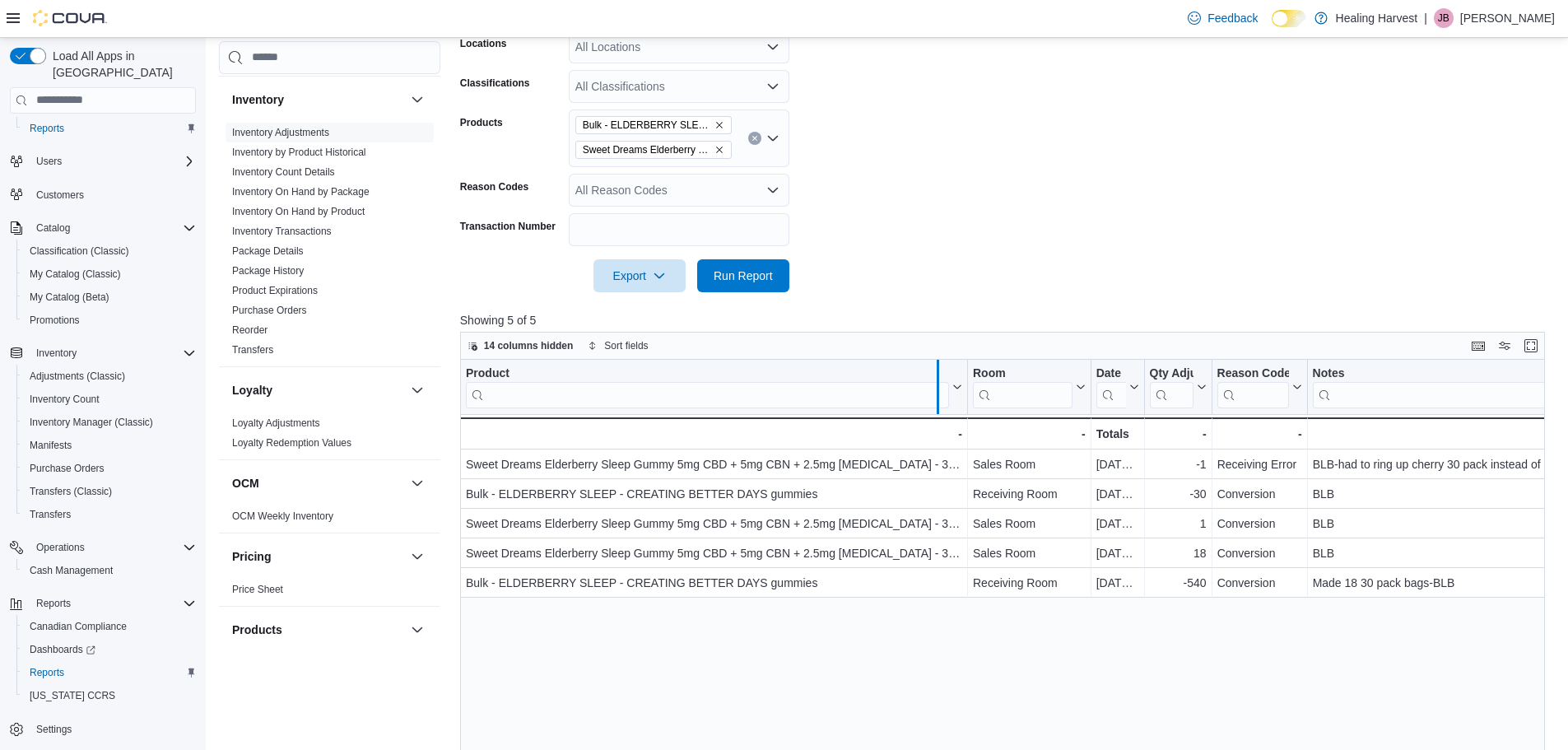
drag, startPoint x: 972, startPoint y: 367, endPoint x: 942, endPoint y: 367, distance: 30.0
click at [942, 367] on div at bounding box center [937, 386] width 13 height 54
